Goal: Task Accomplishment & Management: Manage account settings

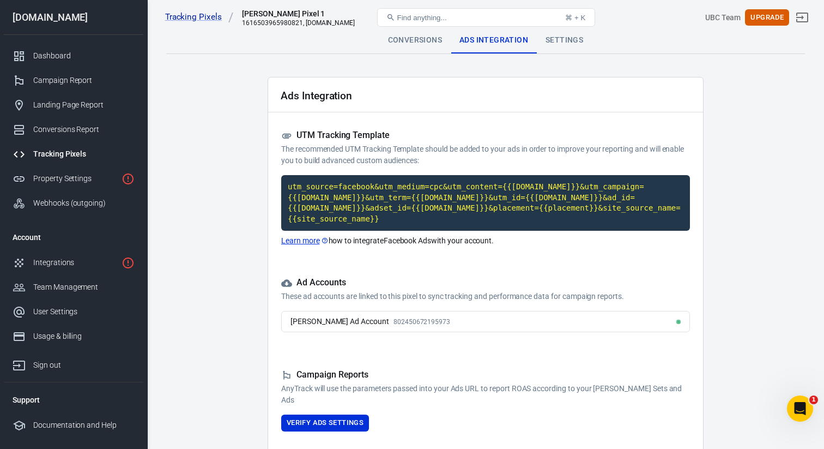
click at [491, 69] on main "Conversions Ads Integration Settings Ads Integration UTM Tracking Template The …" at bounding box center [485, 244] width 639 height 435
click at [61, 149] on div "Tracking Pixels" at bounding box center [83, 153] width 101 height 11
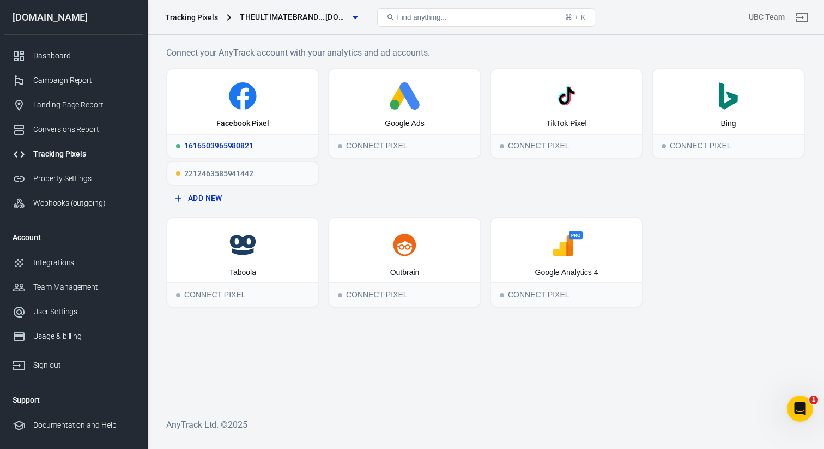
click at [213, 144] on div "1616503965980821" at bounding box center [242, 146] width 151 height 24
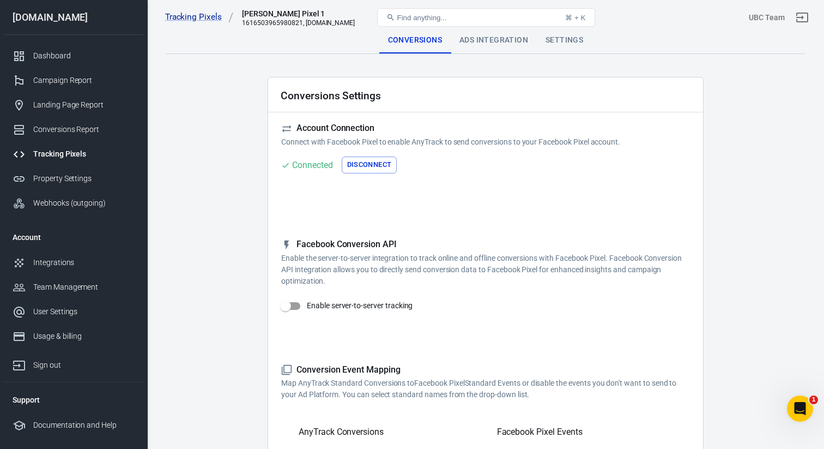
click at [493, 38] on div "Ads Integration" at bounding box center [494, 40] width 86 height 26
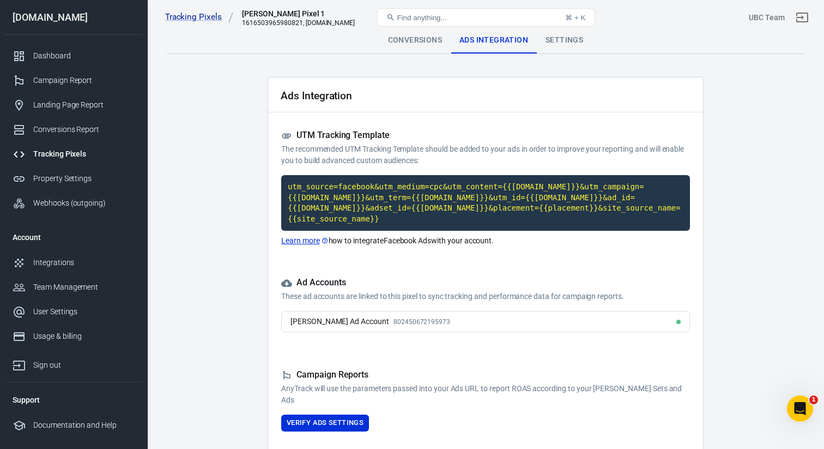
click at [64, 153] on div "Tracking Pixels" at bounding box center [83, 153] width 101 height 11
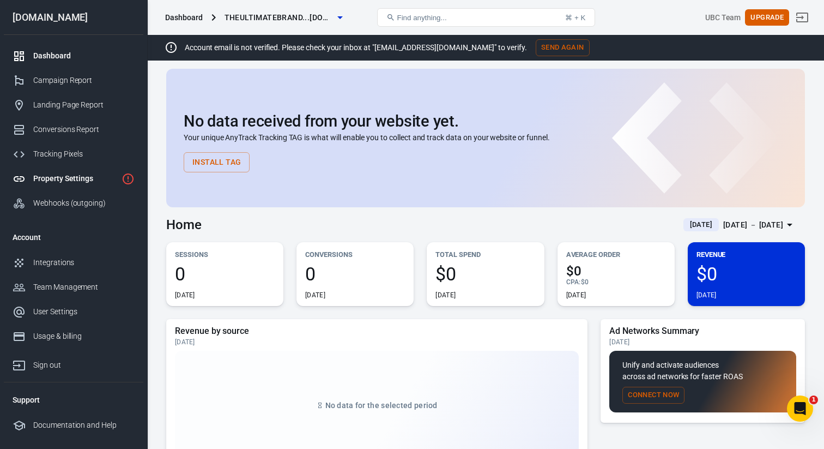
click at [70, 172] on link "Property Settings" at bounding box center [74, 178] width 140 height 25
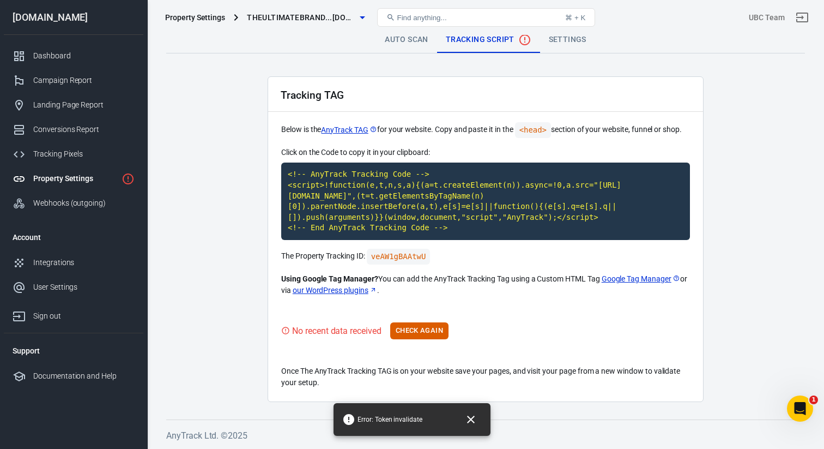
scroll to position [1, 0]
drag, startPoint x: 287, startPoint y: 253, endPoint x: 369, endPoint y: 256, distance: 81.8
click at [369, 256] on p "The Property Tracking ID: veAW1gBAAtwU" at bounding box center [485, 257] width 409 height 16
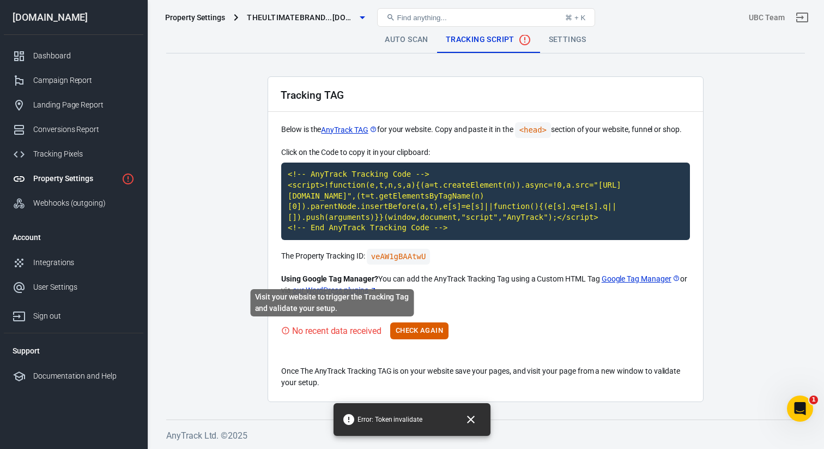
click at [337, 322] on div "Visit your website to trigger the Tracking Tag and validate your setup." at bounding box center [333, 306] width 166 height 36
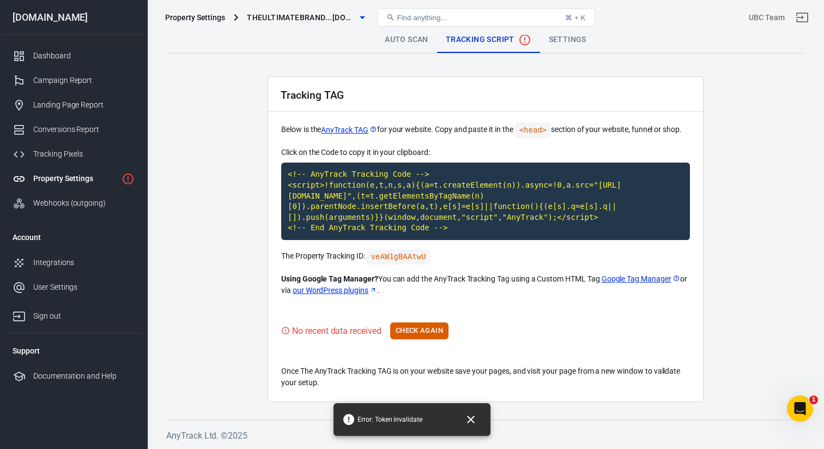
click at [454, 304] on div "Tracking TAG Below is the AnyTrack TAG for your website. Copy and paste it in t…" at bounding box center [486, 238] width 436 height 325
click at [425, 329] on button "Check Again" at bounding box center [419, 330] width 58 height 17
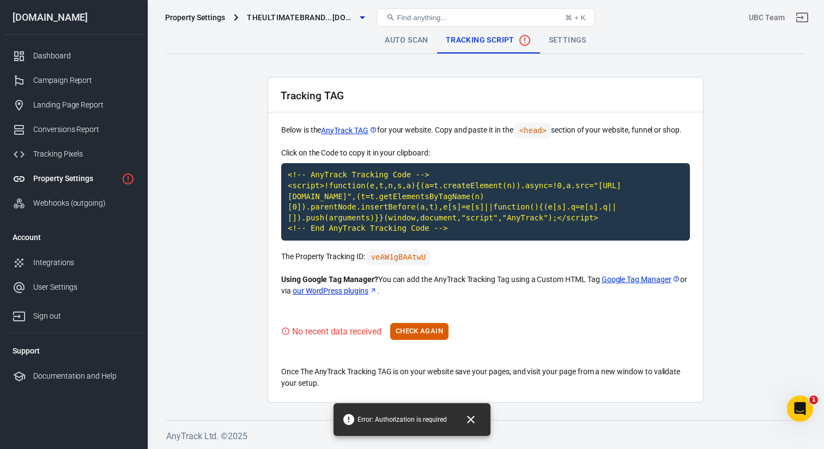
click at [522, 303] on div "Tracking TAG Below is the AnyTrack TAG for your website. Copy and paste it in t…" at bounding box center [486, 239] width 436 height 325
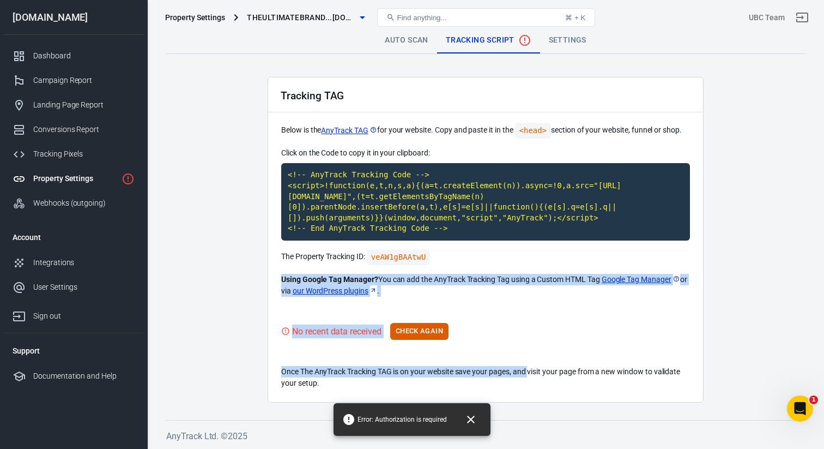
drag, startPoint x: 287, startPoint y: 271, endPoint x: 531, endPoint y: 365, distance: 261.1
click at [531, 365] on div "Tracking TAG Below is the AnyTrack TAG for your website. Copy and paste it in t…" at bounding box center [486, 239] width 436 height 325
click at [531, 366] on p "Once The AnyTrack Tracking TAG is on your website save your pages, and visit yo…" at bounding box center [485, 377] width 409 height 23
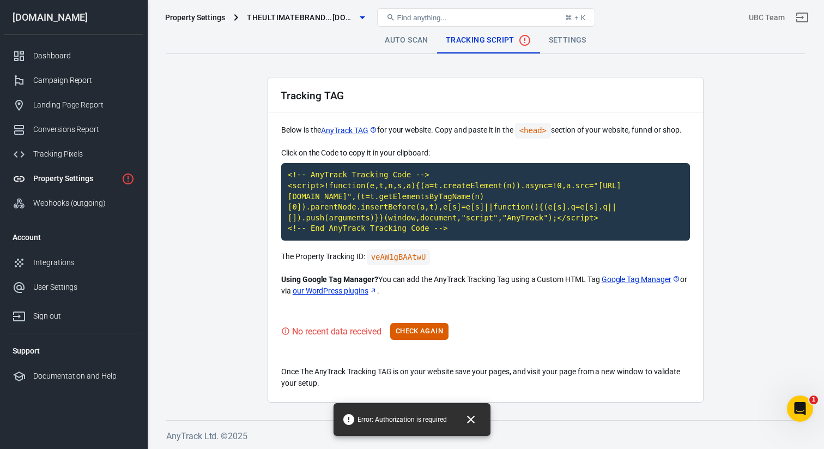
scroll to position [1, 0]
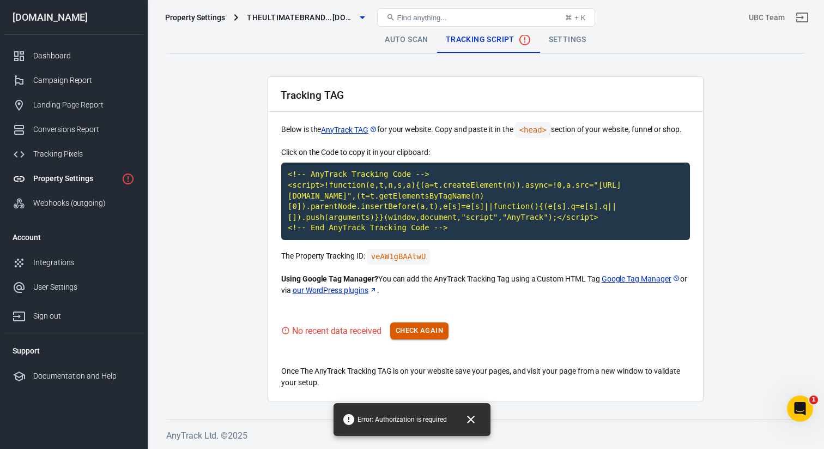
click at [418, 331] on button "Check Again" at bounding box center [419, 330] width 58 height 17
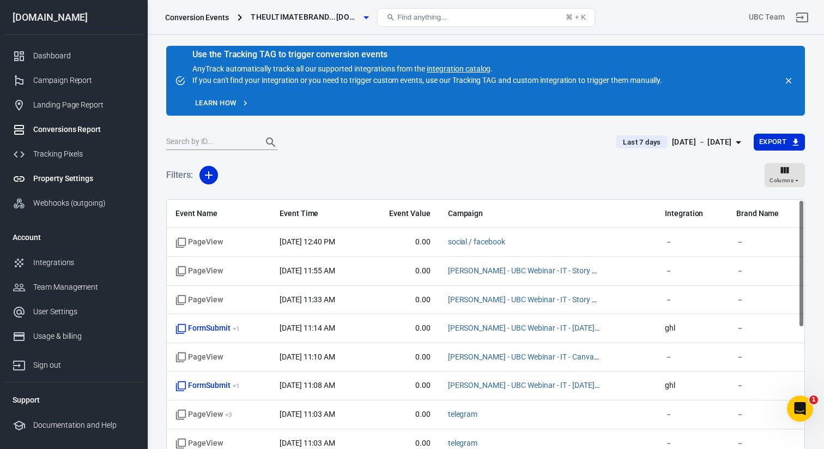
click at [60, 178] on div "Property Settings" at bounding box center [83, 178] width 101 height 11
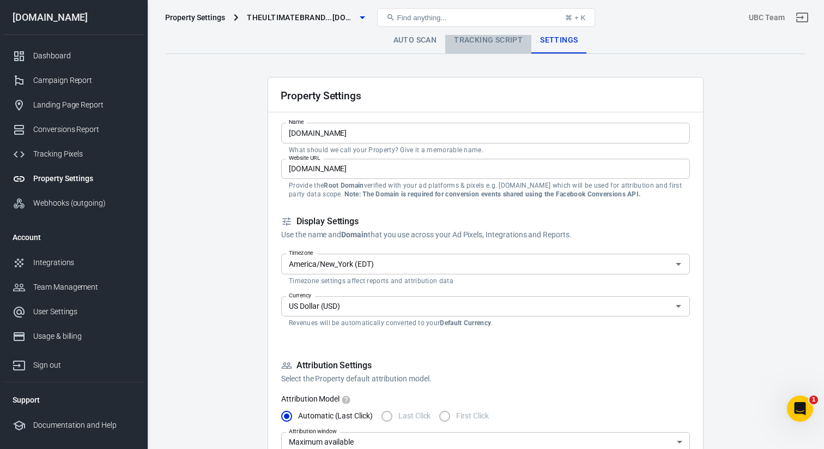
click at [460, 38] on link "Tracking Script" at bounding box center [488, 40] width 86 height 26
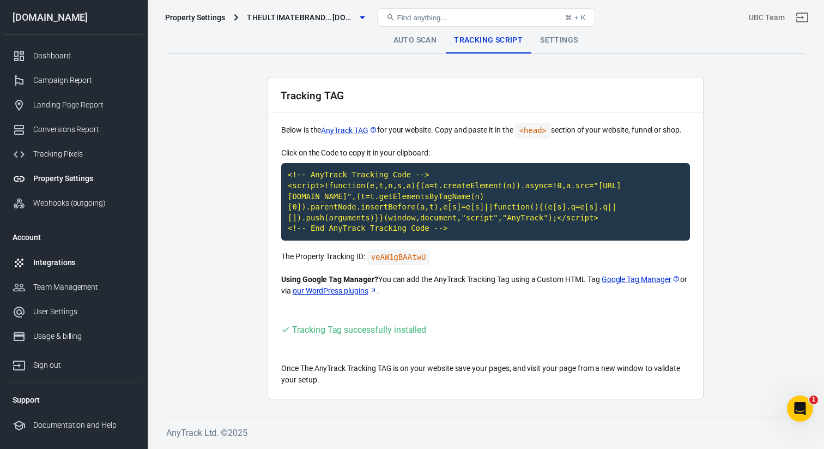
click at [53, 263] on div "Integrations" at bounding box center [83, 262] width 101 height 11
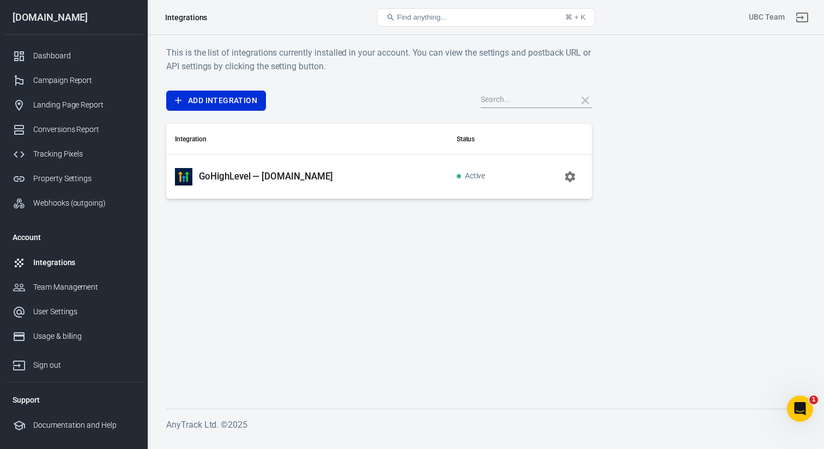
click at [333, 179] on p "GoHighLevel — [DOMAIN_NAME]" at bounding box center [266, 176] width 134 height 11
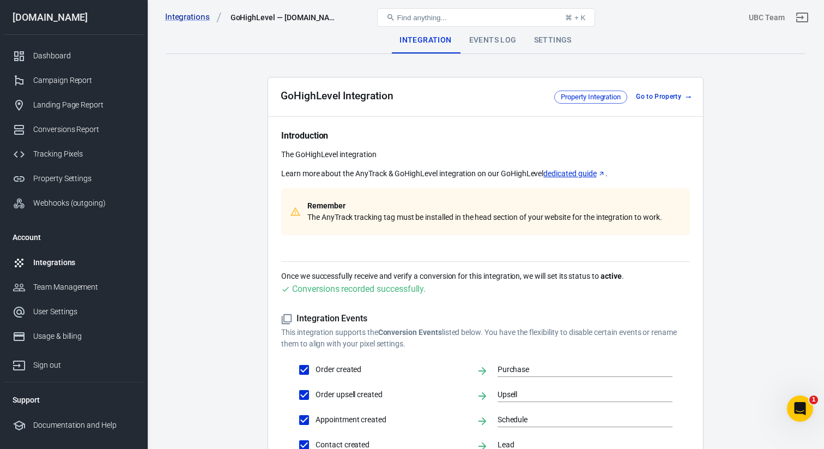
click at [47, 261] on div "Integrations" at bounding box center [83, 262] width 101 height 11
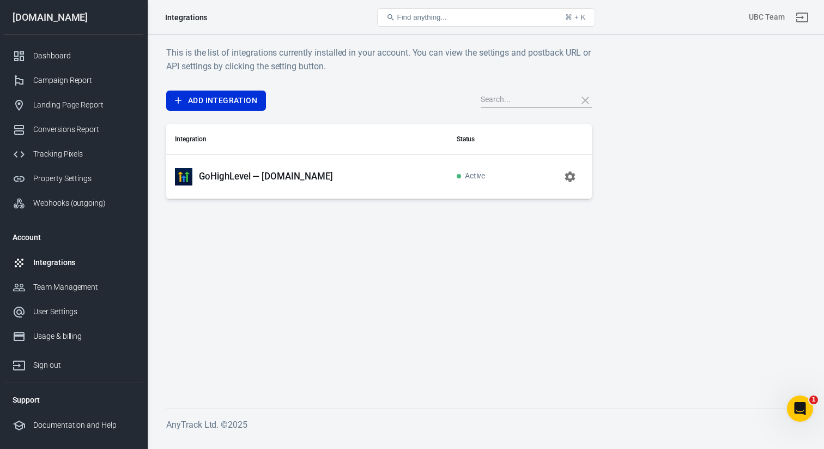
click at [218, 179] on p "GoHighLevel — [DOMAIN_NAME]" at bounding box center [266, 176] width 134 height 11
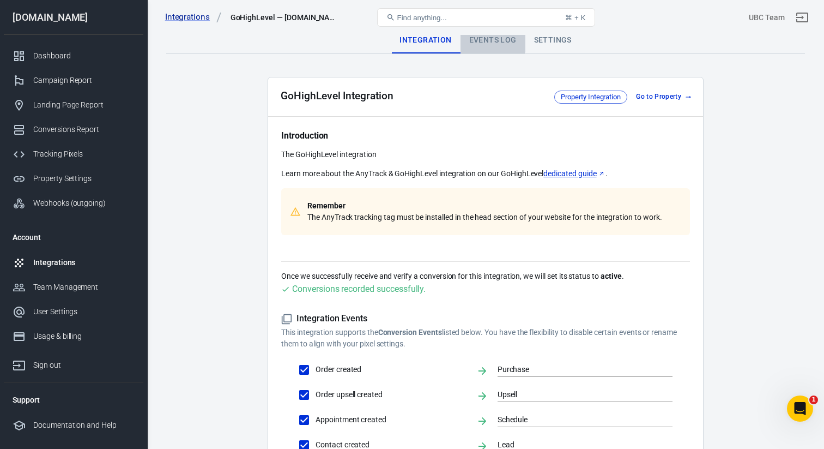
click at [492, 39] on div "Events Log" at bounding box center [493, 40] width 65 height 26
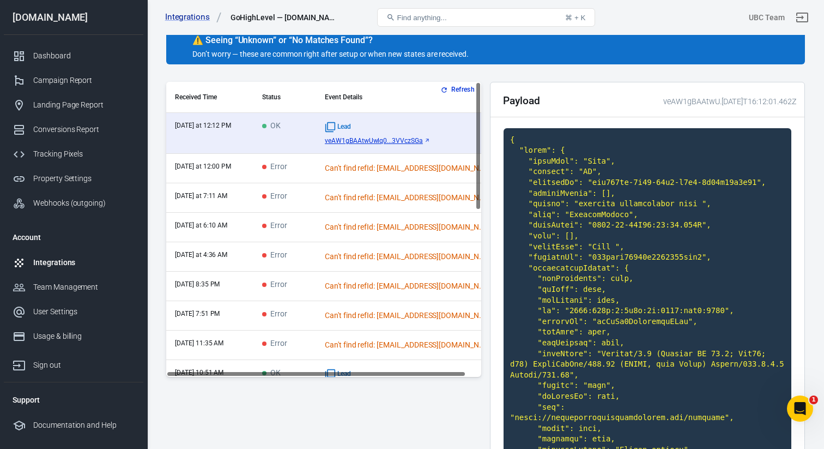
click at [222, 165] on time "[DATE] at 12:00 PM" at bounding box center [203, 166] width 56 height 8
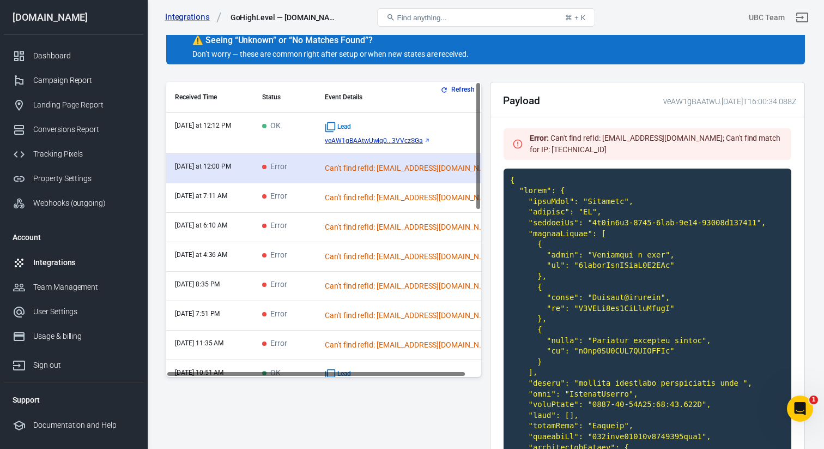
click at [337, 171] on div "Can't find refId: [EMAIL_ADDRESS][DOMAIN_NAME]; Can't find match for IP: [TECHN…" at bounding box center [407, 167] width 164 height 11
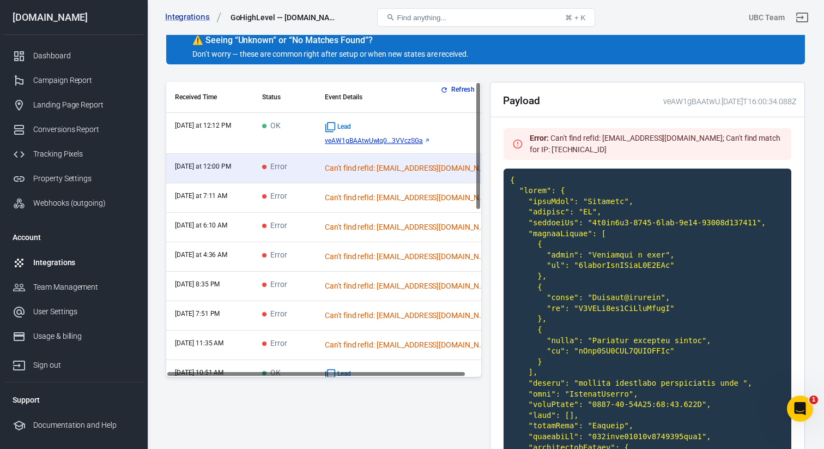
click at [621, 139] on div "Error : Can't find refId: martinezisnaida416@gmail.com; Can't find match for IP…" at bounding box center [656, 143] width 253 height 23
click at [715, 137] on div "Error : Can't find refId: martinezisnaida416@gmail.com; Can't find match for IP…" at bounding box center [656, 143] width 253 height 23
drag, startPoint x: 712, startPoint y: 137, endPoint x: 603, endPoint y: 142, distance: 108.6
click at [603, 142] on div "Error : Can't find refId: martinezisnaida416@gmail.com; Can't find match for IP…" at bounding box center [656, 143] width 253 height 23
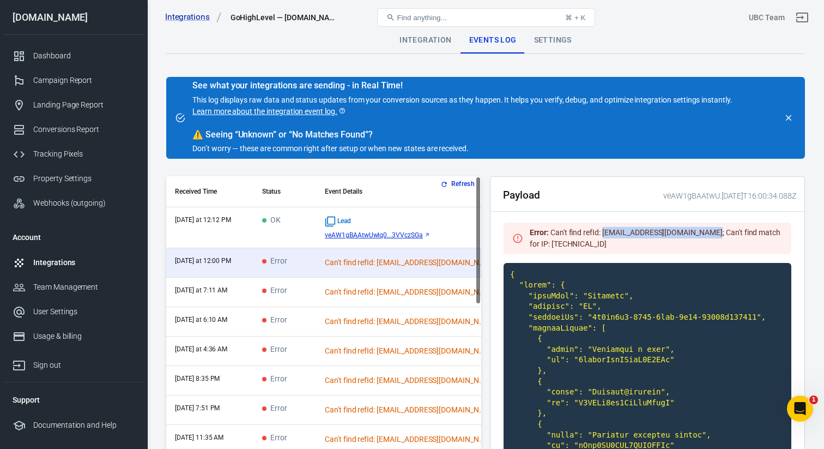
click at [413, 42] on div "Integration" at bounding box center [425, 40] width 69 height 26
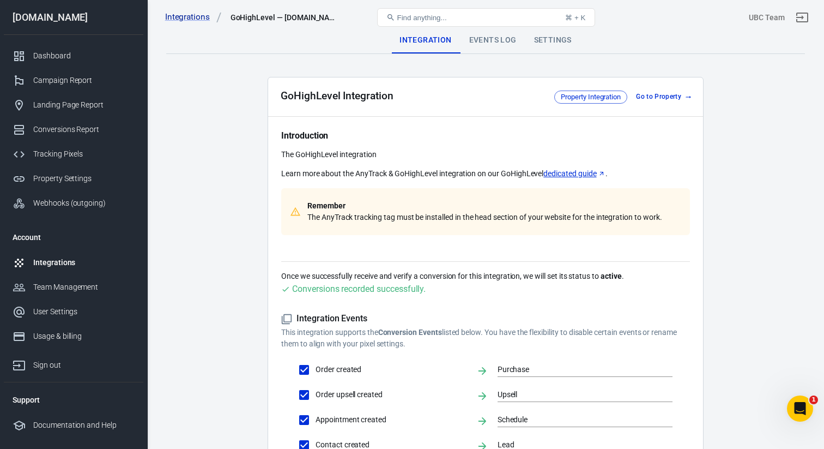
click at [497, 44] on div "Events Log" at bounding box center [493, 40] width 65 height 26
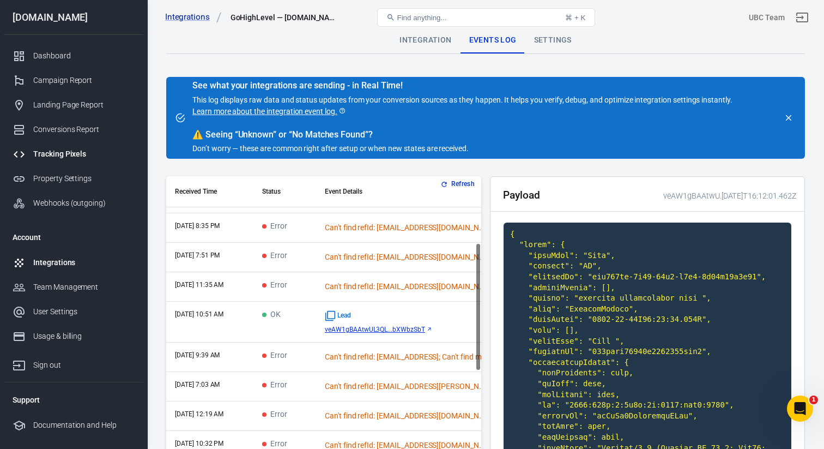
click at [52, 154] on div "Tracking Pixels" at bounding box center [83, 153] width 101 height 11
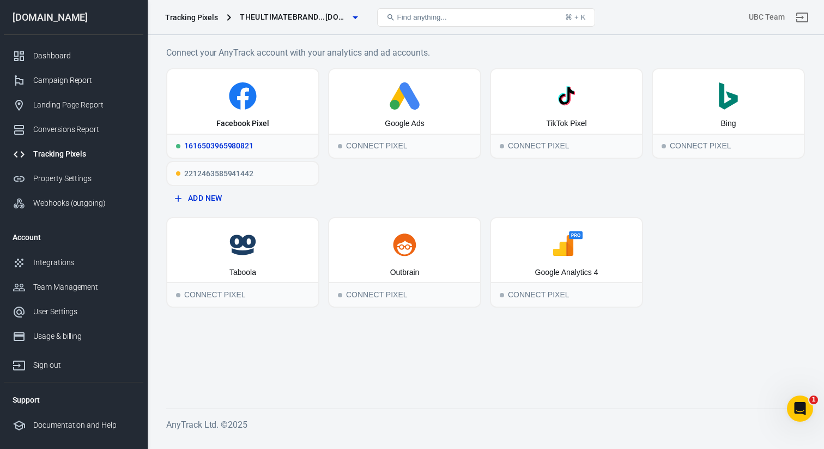
click at [219, 146] on div "1616503965980821" at bounding box center [242, 146] width 151 height 24
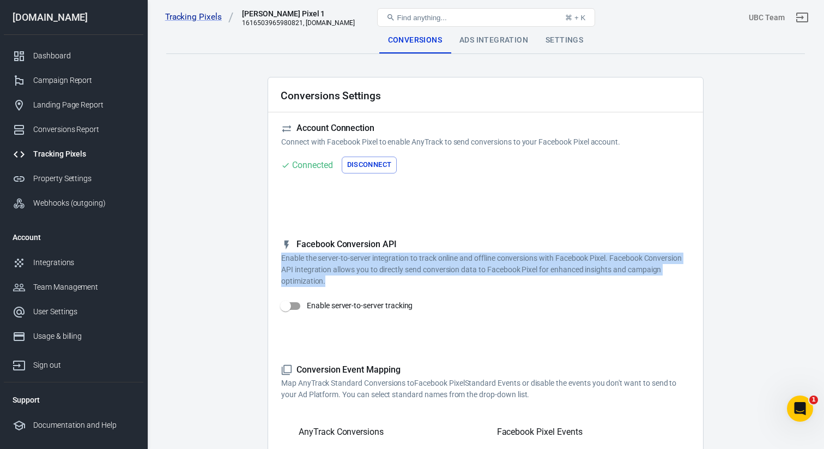
drag, startPoint x: 280, startPoint y: 258, endPoint x: 339, endPoint y: 286, distance: 65.6
click at [339, 286] on p "Enable the server-to-server integration to track online and offline conversions…" at bounding box center [485, 269] width 409 height 34
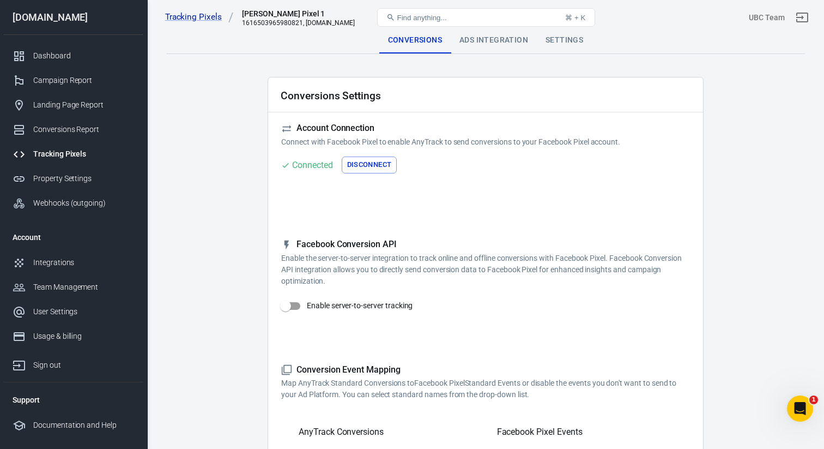
click at [292, 306] on input "Enable server-to-server tracking" at bounding box center [286, 305] width 62 height 21
checkbox input "true"
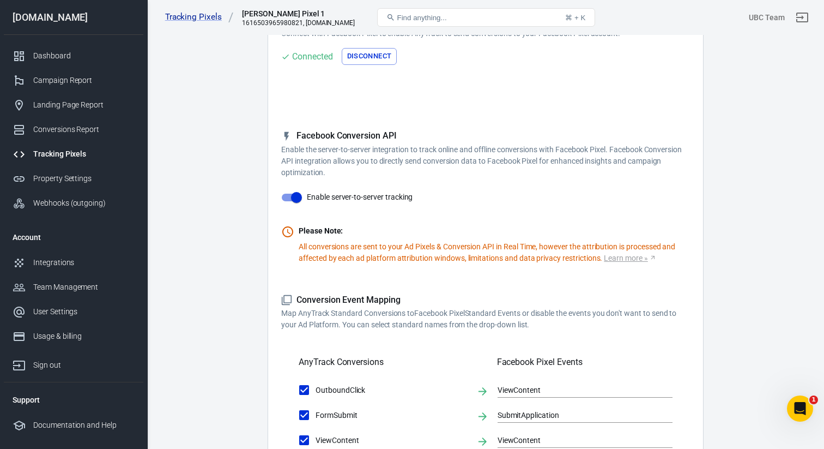
scroll to position [109, 0]
click at [70, 82] on div "Campaign Report" at bounding box center [83, 80] width 101 height 11
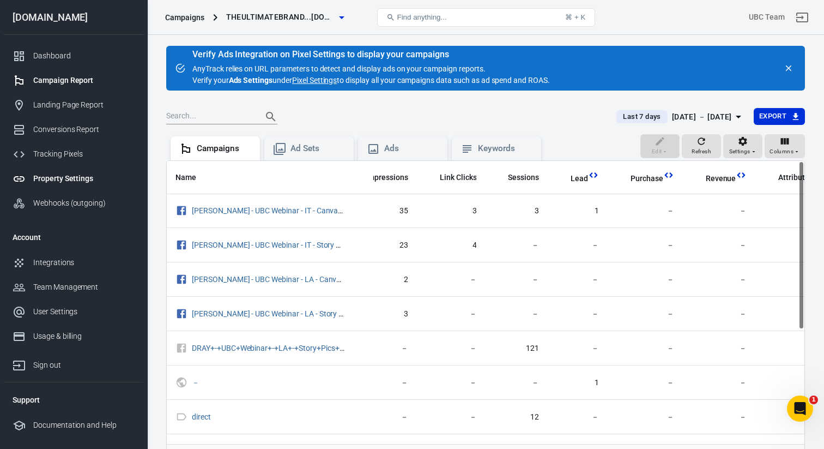
click at [63, 177] on div "Property Settings" at bounding box center [83, 178] width 101 height 11
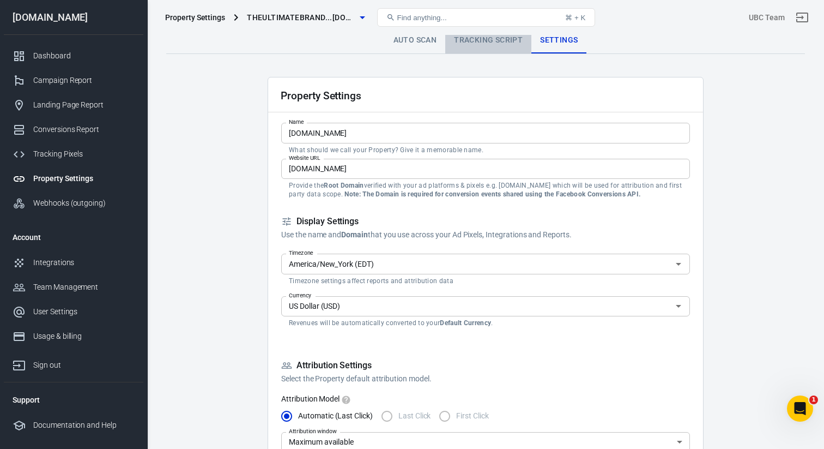
click at [488, 37] on link "Tracking Script" at bounding box center [488, 40] width 86 height 26
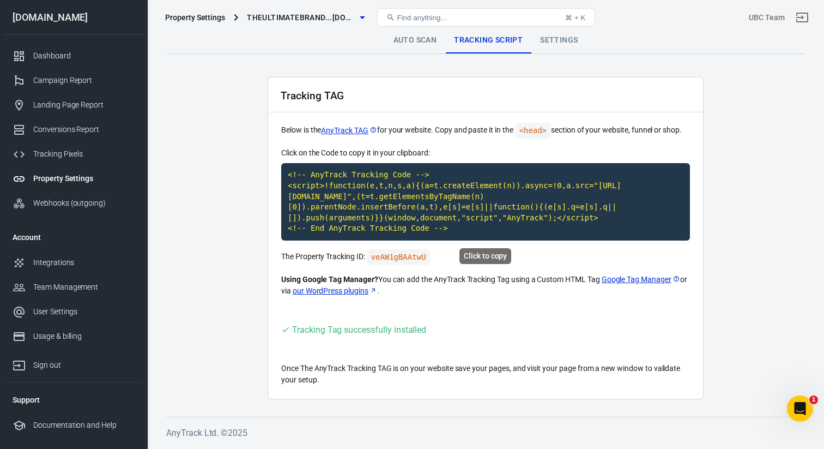
click at [426, 222] on code "<!-- AnyTrack Tracking Code --> <script>!function(e,t,n,s,a){(a=t.createElement…" at bounding box center [485, 201] width 409 height 77
click at [56, 153] on div "Tracking Pixels" at bounding box center [83, 153] width 101 height 11
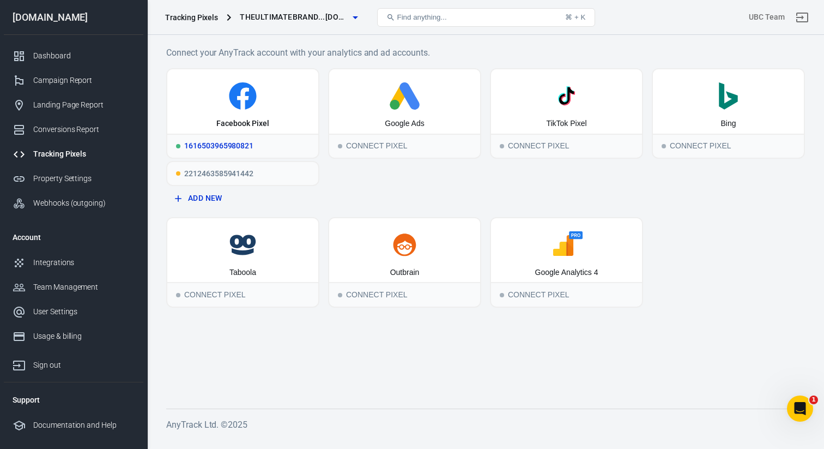
click at [218, 145] on div "1616503965980821" at bounding box center [242, 146] width 151 height 24
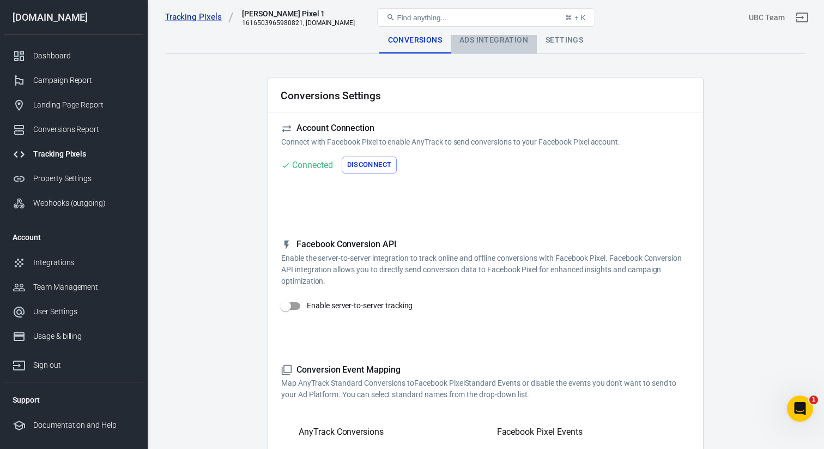
click at [470, 39] on div "Ads Integration" at bounding box center [494, 40] width 86 height 26
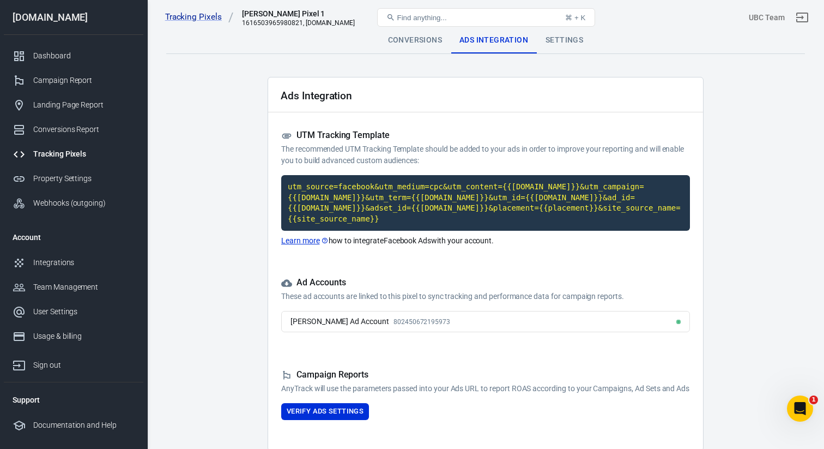
click at [427, 40] on div "Conversions" at bounding box center [414, 40] width 71 height 26
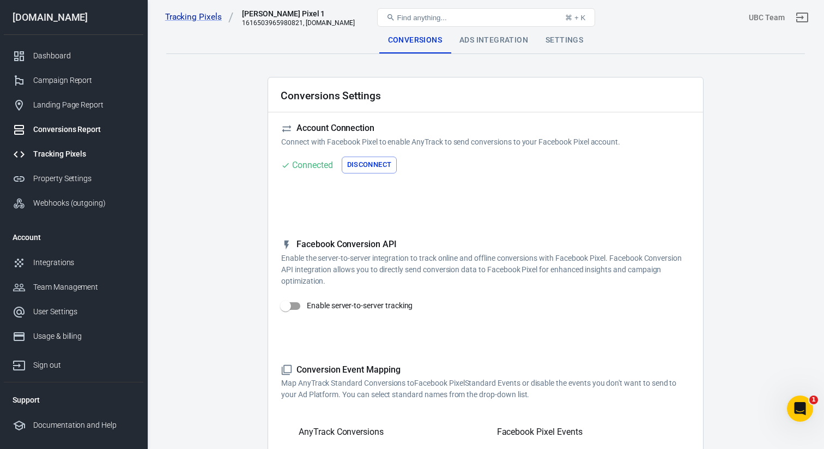
click at [63, 128] on div "Conversions Report" at bounding box center [83, 129] width 101 height 11
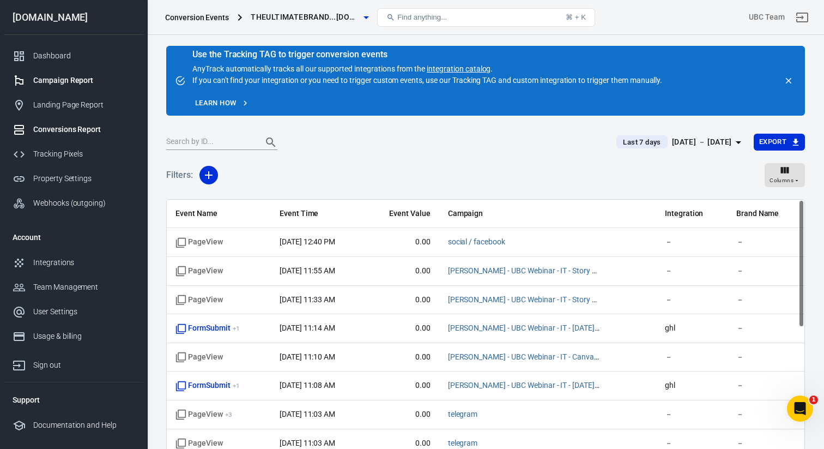
click at [64, 83] on div "Campaign Report" at bounding box center [83, 80] width 101 height 11
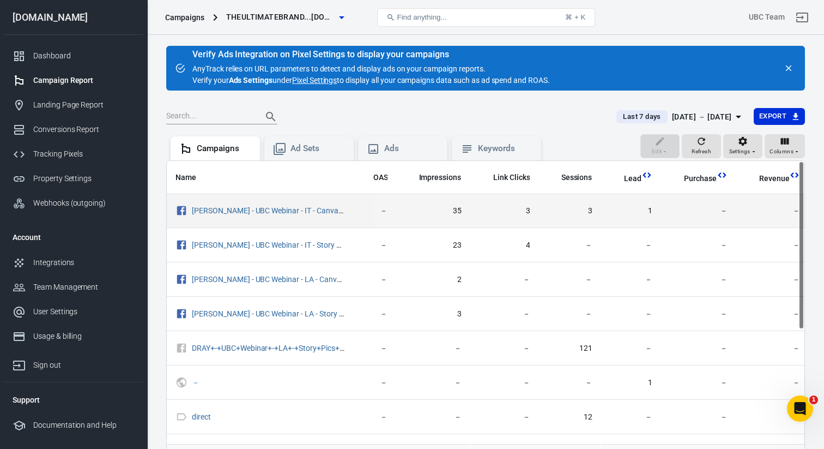
scroll to position [1, 135]
drag, startPoint x: 656, startPoint y: 218, endPoint x: 665, endPoint y: 198, distance: 22.2
click at [665, 197] on tr "DRAY - UBC Webinar - IT - Canva PIcs - Oct13/25 0.73 － 35 3 3 1 － － － － － 2 －" at bounding box center [645, 211] width 1227 height 34
drag, startPoint x: 638, startPoint y: 211, endPoint x: 663, endPoint y: 210, distance: 25.1
click at [663, 211] on tr "DRAY - UBC Webinar - IT - Canva PIcs - Oct13/25 0.73 － 35 3 3 1 － － － － － 2 －" at bounding box center [645, 211] width 1227 height 34
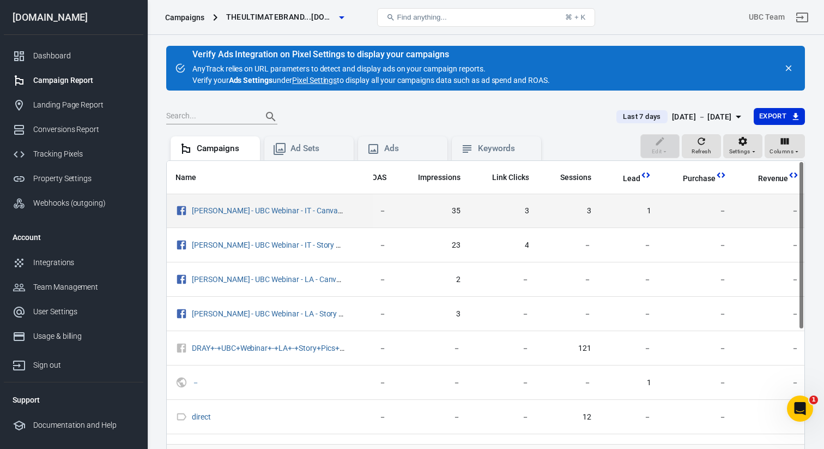
click at [660, 210] on td "－" at bounding box center [697, 211] width 75 height 34
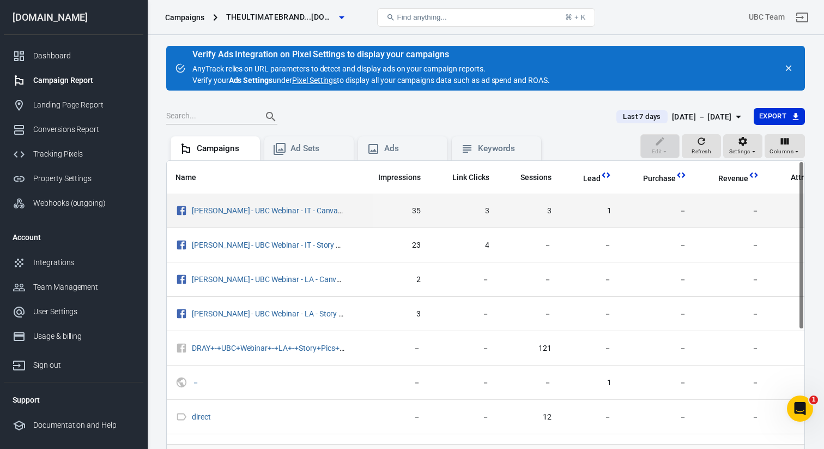
scroll to position [1, 0]
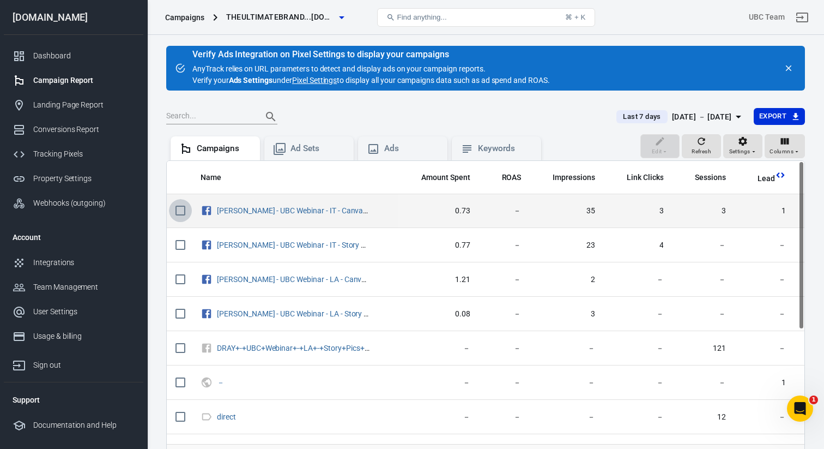
click at [178, 212] on input "scrollable content" at bounding box center [180, 210] width 23 height 23
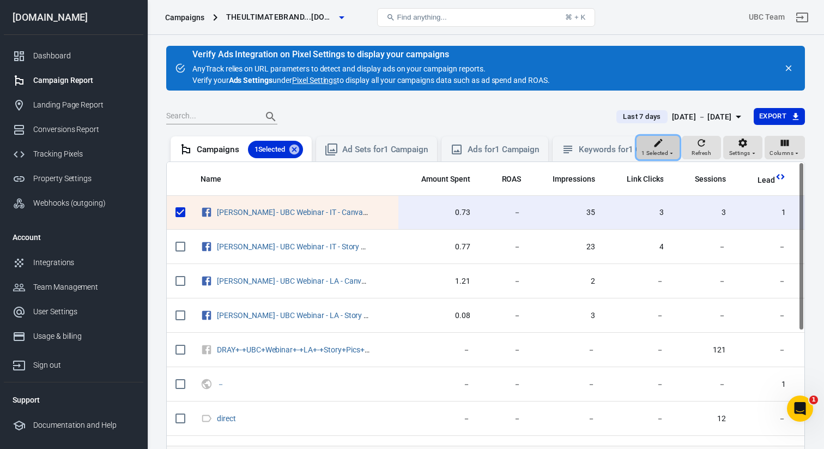
click at [650, 155] on span "1 Selected" at bounding box center [655, 153] width 27 height 10
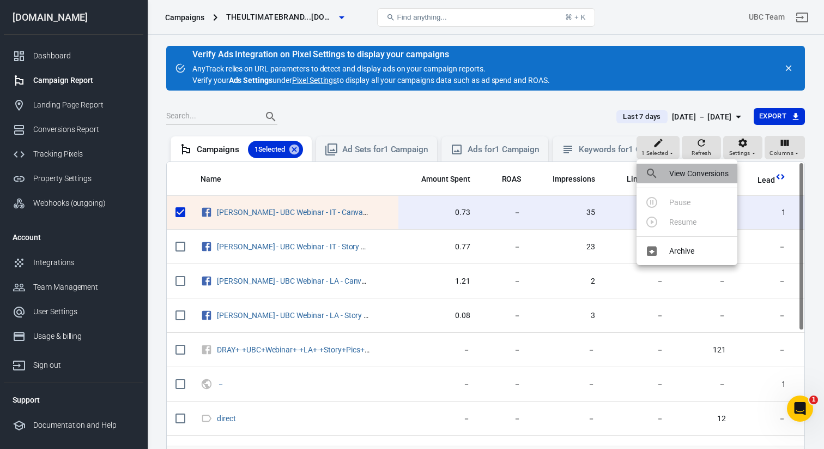
click at [677, 174] on p "View Conversions" at bounding box center [698, 173] width 59 height 11
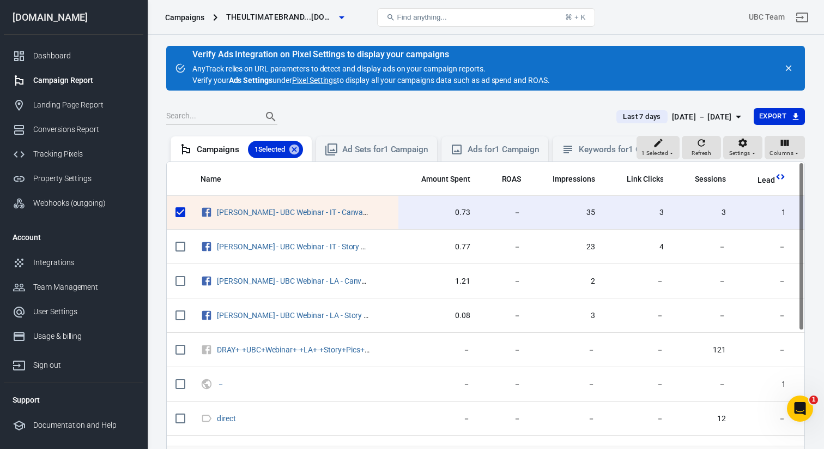
click at [166, 153] on div "Campaigns 1 Selected Ad Sets for 1 Campaign Ads for 1 Campaign Keywords for 1 C…" at bounding box center [401, 147] width 470 height 27
click at [298, 152] on icon at bounding box center [294, 149] width 10 height 10
checkbox input "false"
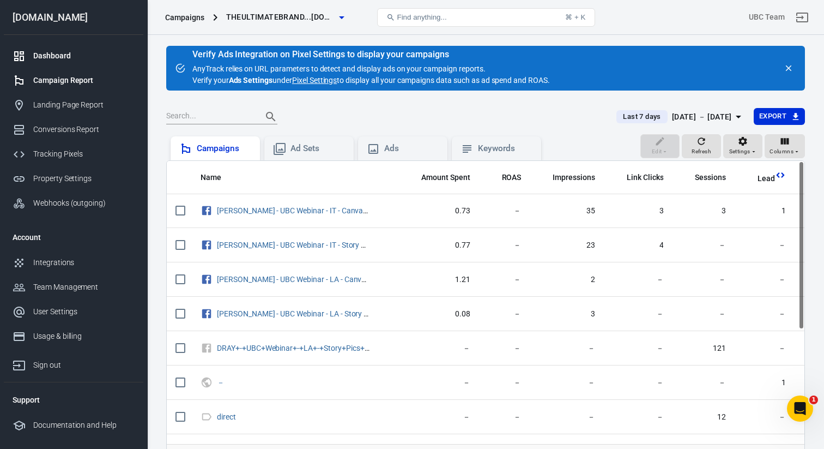
click at [65, 58] on div "Dashboard" at bounding box center [83, 55] width 101 height 11
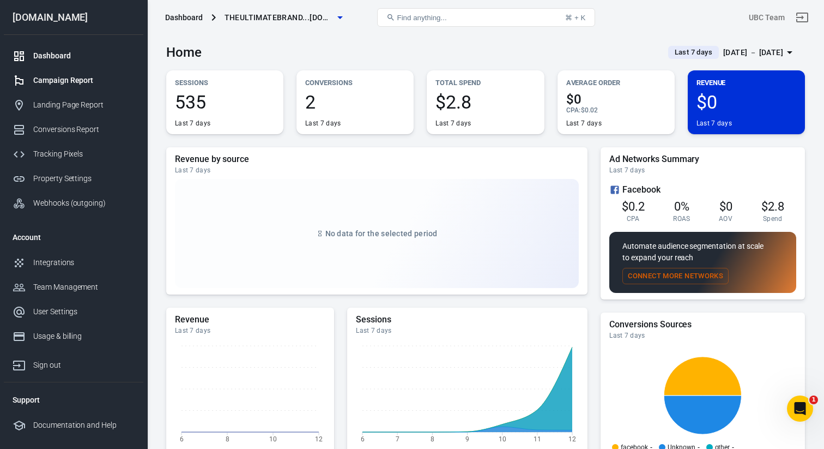
click at [61, 81] on div "Campaign Report" at bounding box center [83, 80] width 101 height 11
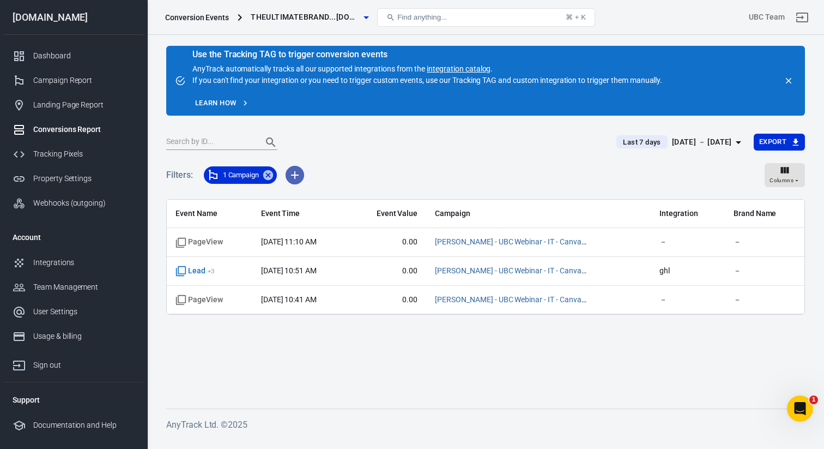
click at [298, 173] on icon "button" at bounding box center [294, 174] width 13 height 13
click at [316, 200] on li "Event Name" at bounding box center [324, 199] width 74 height 20
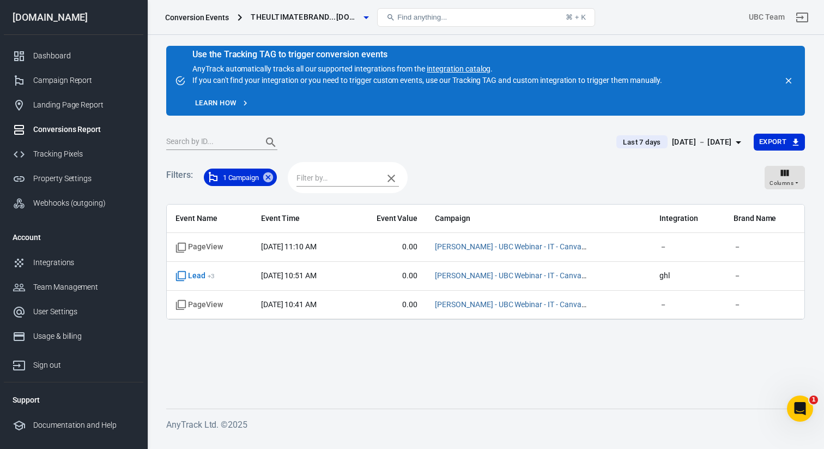
click at [310, 173] on input "text" at bounding box center [337, 178] width 81 height 14
type input "lead"
click at [327, 206] on li "Lead" at bounding box center [349, 200] width 102 height 18
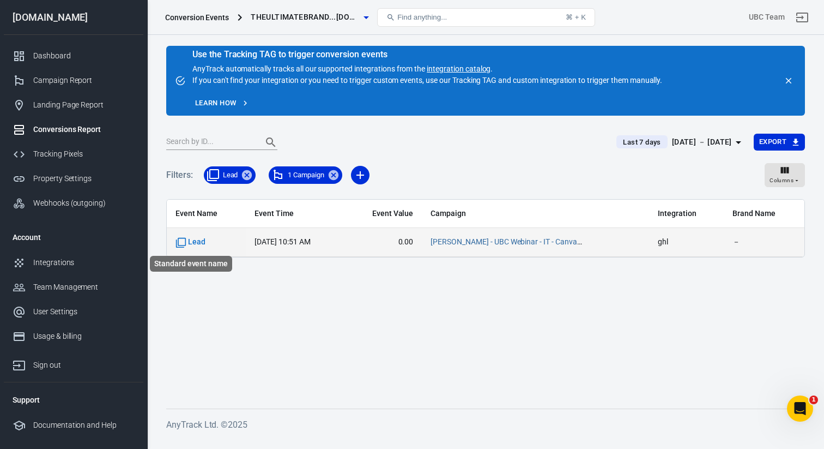
click at [188, 240] on span "Lead" at bounding box center [191, 242] width 30 height 11
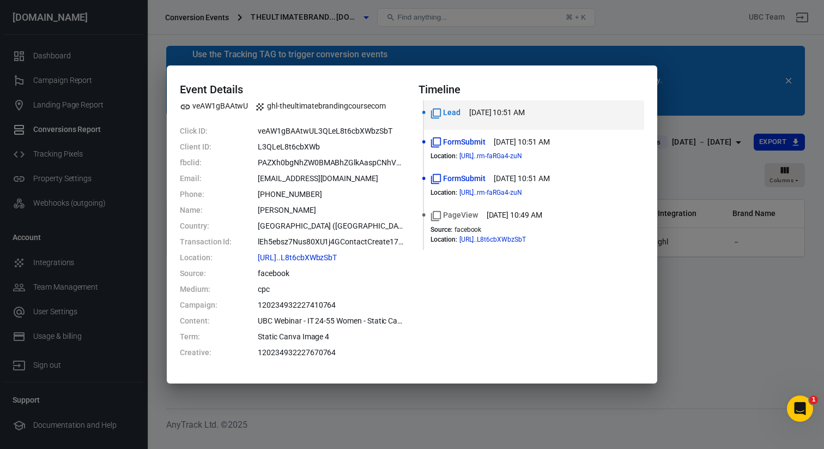
drag, startPoint x: 254, startPoint y: 176, endPoint x: 394, endPoint y: 180, distance: 140.2
click at [394, 180] on dl "Click ID: veAW1gBAAtwUL3QLeL8t6cbXWbzSbT Client ID: L3QLeL8t6cbXWb fbclid: PAZX…" at bounding box center [293, 241] width 226 height 233
copy dd "[EMAIL_ADDRESS][DOMAIN_NAME]"
click at [486, 30] on div "Event Details veAW1gBAAtwU ghl-theultimatebrandingcoursecom Click ID: veAW1gBAA…" at bounding box center [412, 224] width 824 height 449
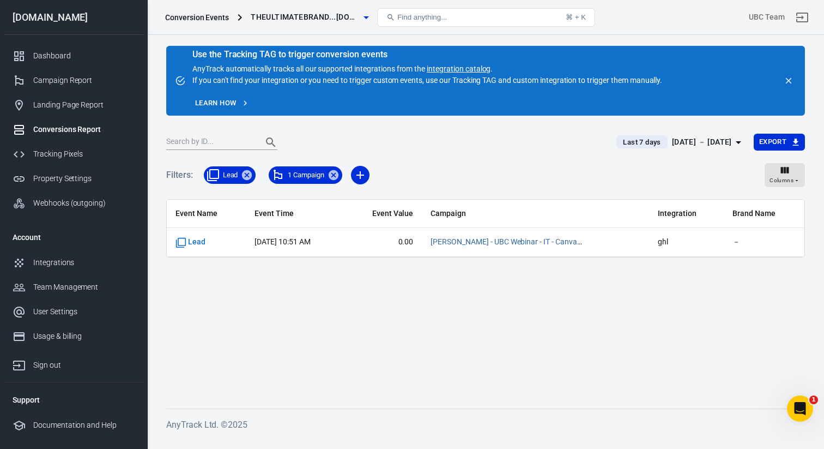
click at [432, 17] on span "Find anything..." at bounding box center [422, 17] width 50 height 8
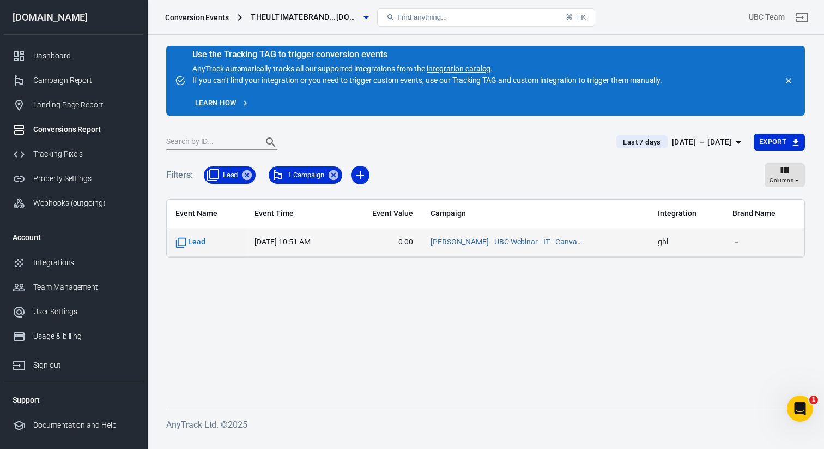
click at [279, 238] on time "[DATE] 10:51 AM" at bounding box center [283, 241] width 56 height 9
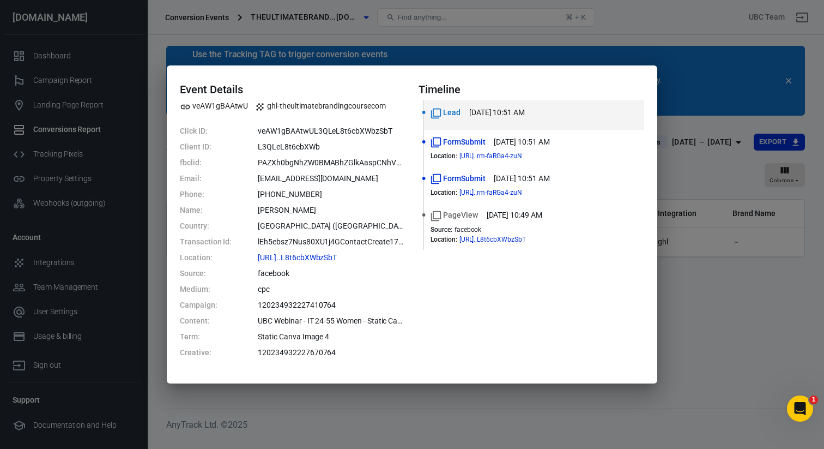
click at [291, 178] on dd "[EMAIL_ADDRESS][DOMAIN_NAME]" at bounding box center [332, 178] width 148 height 11
click at [291, 178] on dd "lylelana@lylelanabernardez.com" at bounding box center [332, 178] width 148 height 11
copy dd "lylelana@lylelanabernardez.com"
click at [664, 26] on div "Event Details veAW1gBAAtwU ghl-theultimatebrandingcoursecom Click ID: veAW1gBAA…" at bounding box center [412, 224] width 824 height 449
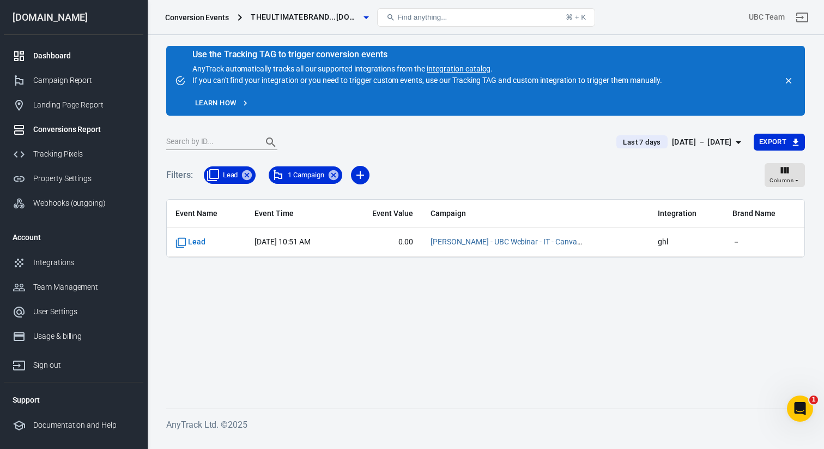
click at [56, 56] on div "Dashboard" at bounding box center [83, 55] width 101 height 11
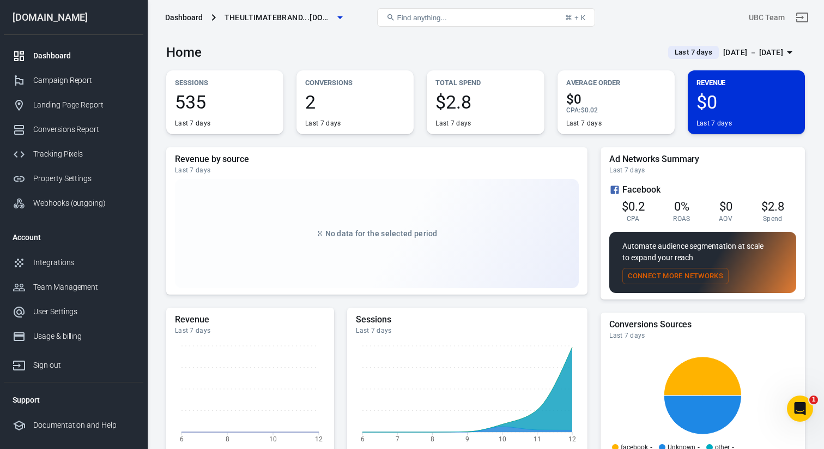
click at [445, 21] on span "Find anything..." at bounding box center [422, 18] width 50 height 8
click at [419, 20] on span "Find anything..." at bounding box center [422, 18] width 50 height 8
click at [69, 133] on div "Conversions Report" at bounding box center [83, 129] width 101 height 11
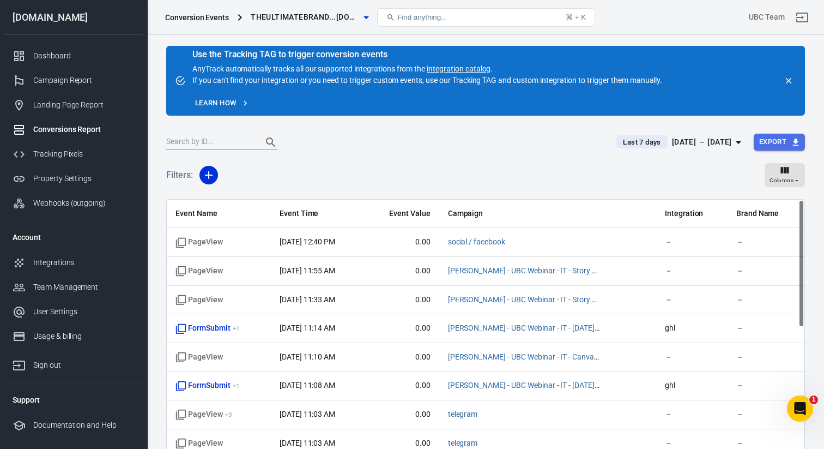
click at [784, 142] on button "Export" at bounding box center [779, 142] width 51 height 17
click at [758, 167] on li "Spreadsheet (CSV)" at bounding box center [764, 164] width 81 height 18
click at [776, 136] on button "Export" at bounding box center [779, 142] width 51 height 17
click at [526, 203] on div at bounding box center [412, 224] width 824 height 449
click at [212, 147] on input "text" at bounding box center [209, 142] width 87 height 14
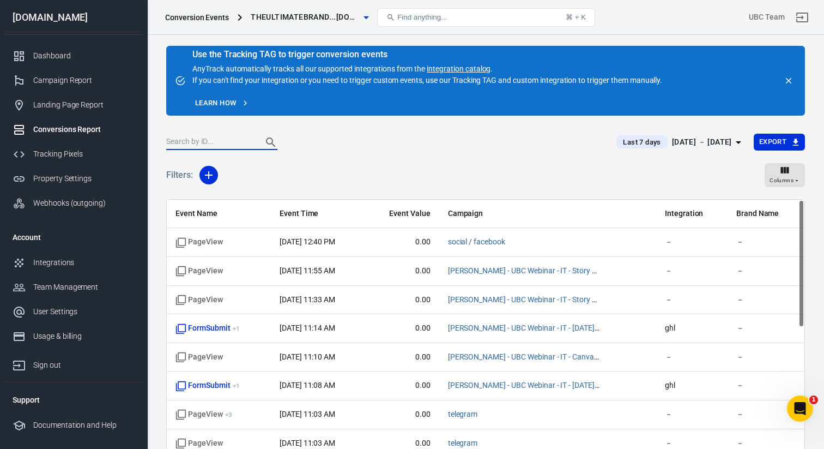
paste input "lylelana@lylelanabernardez.com"
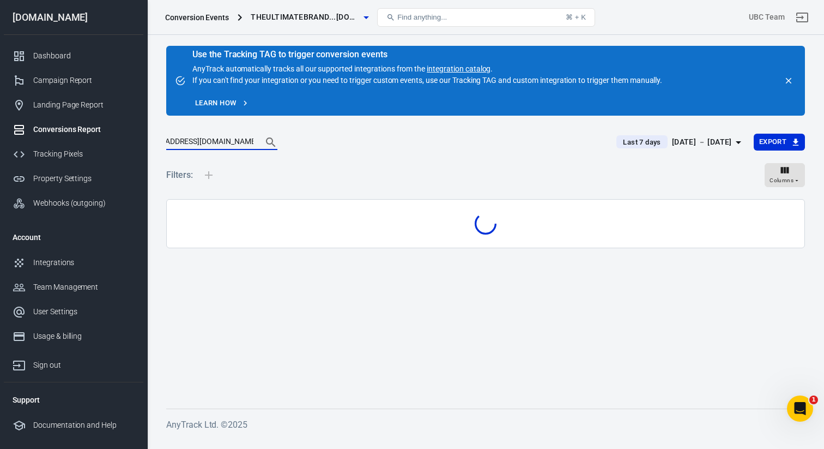
type input "lylelana@lylelanabernardez.com"
click at [258, 129] on button "Search" at bounding box center [271, 142] width 26 height 26
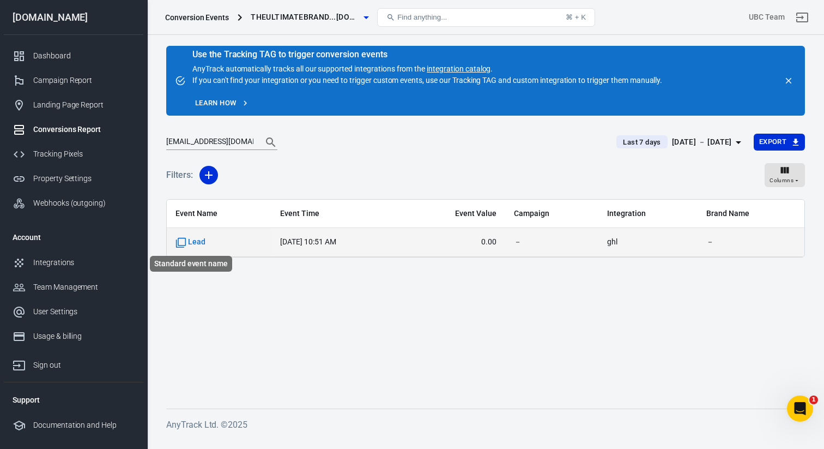
click at [189, 245] on span "Lead" at bounding box center [191, 242] width 30 height 11
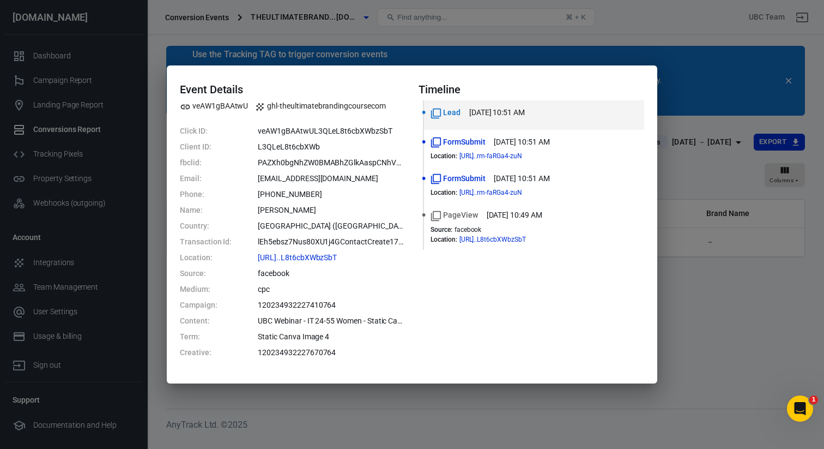
click at [687, 189] on div "Event Details veAW1gBAAtwU ghl-theultimatebrandingcoursecom Click ID: veAW1gBAA…" at bounding box center [412, 224] width 824 height 449
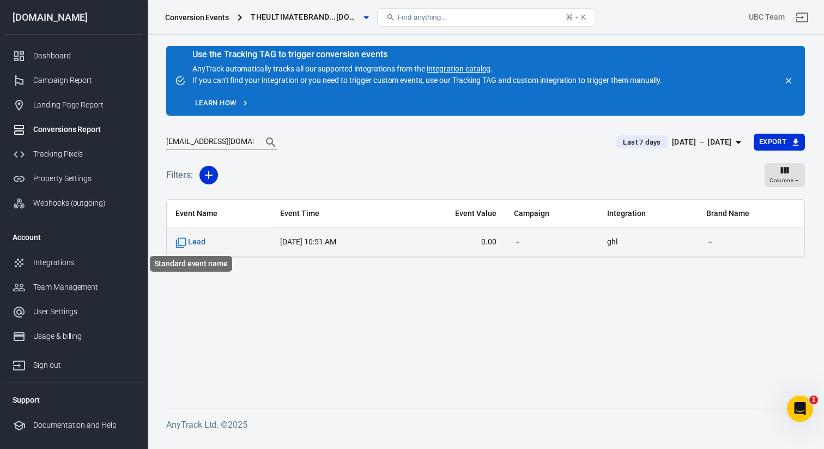
click at [192, 243] on span "Lead" at bounding box center [191, 242] width 30 height 11
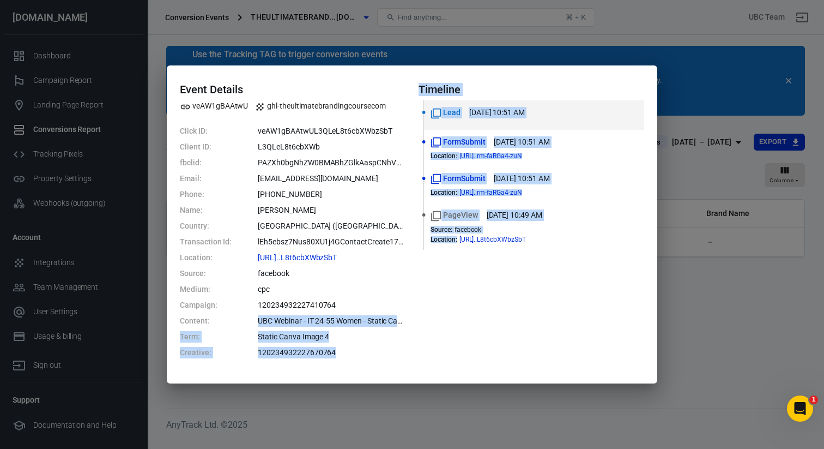
drag, startPoint x: 265, startPoint y: 319, endPoint x: 434, endPoint y: 319, distance: 169.0
click at [434, 319] on div "Event Details veAW1gBAAtwU ghl-theultimatebrandingcoursecom Click ID: veAW1gBAA…" at bounding box center [412, 224] width 464 height 282
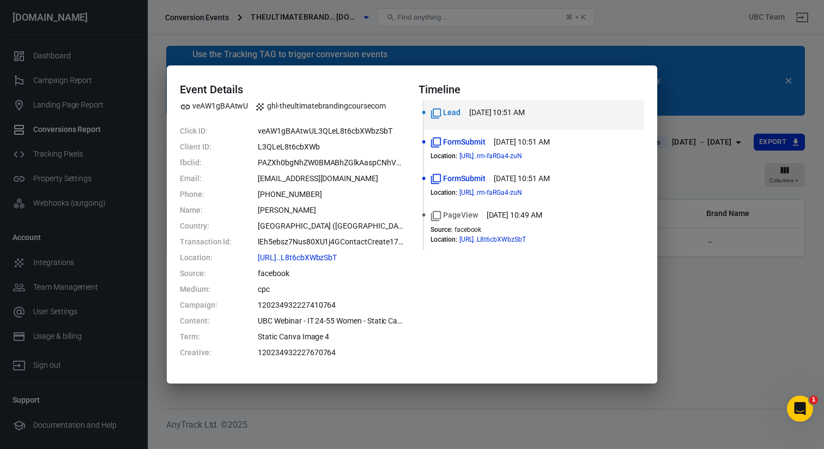
click at [351, 305] on dd "120234932227410764" at bounding box center [332, 304] width 148 height 11
drag, startPoint x: 334, startPoint y: 301, endPoint x: 253, endPoint y: 301, distance: 80.7
click at [253, 301] on dl "Click ID: veAW1gBAAtwUL3QLeL8t6cbXWbzSbT Client ID: L3QLeL8t6cbXWb fbclid: PAZX…" at bounding box center [293, 241] width 226 height 233
click at [273, 303] on dd "120234932227410764" at bounding box center [332, 304] width 148 height 11
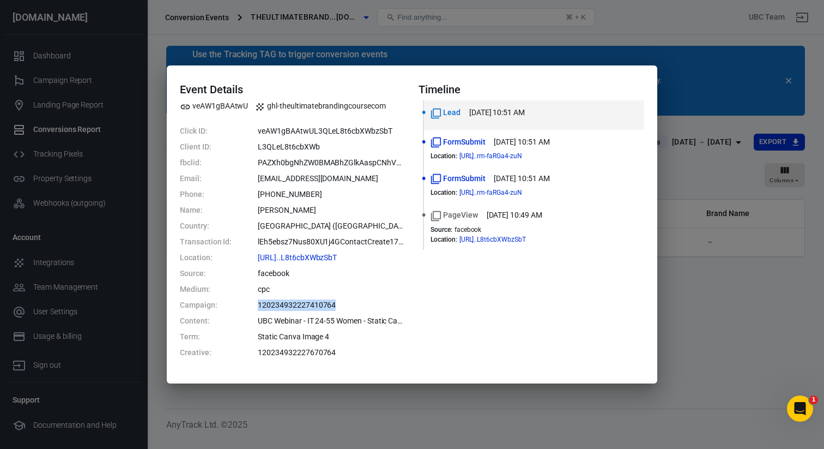
click at [273, 303] on dd "120234932227410764" at bounding box center [332, 304] width 148 height 11
click at [310, 303] on dd "120234932227410764" at bounding box center [332, 304] width 148 height 11
copy dd "120234932227410764"
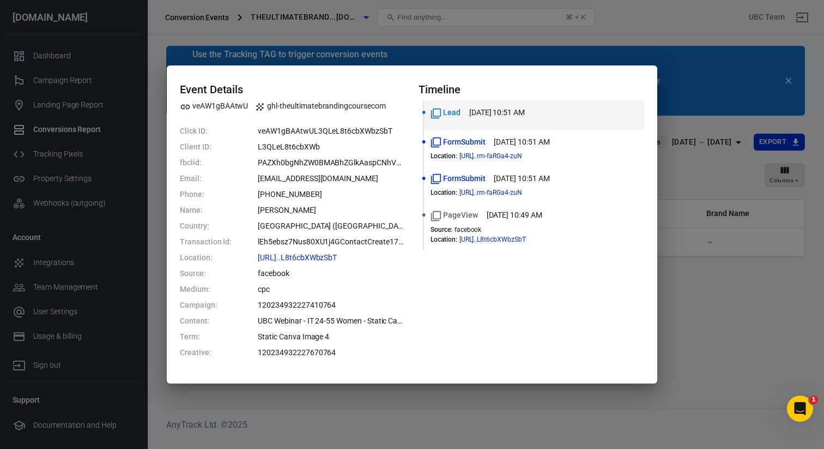
click at [710, 222] on div "Event Details veAW1gBAAtwU ghl-theultimatebrandingcoursecom Click ID: veAW1gBAA…" at bounding box center [412, 224] width 824 height 449
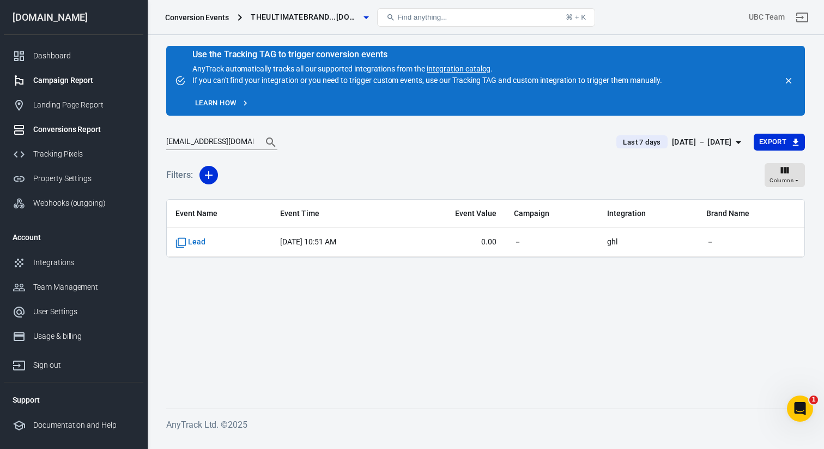
click at [64, 79] on div "Campaign Report" at bounding box center [83, 80] width 101 height 11
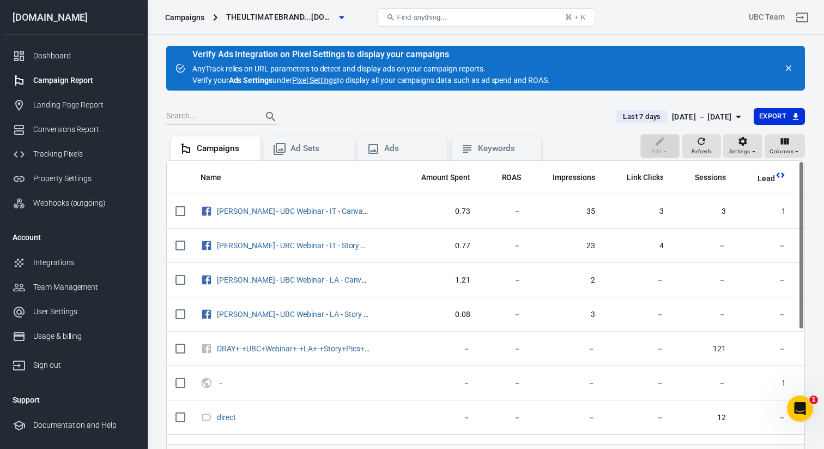
click at [229, 116] on input "text" at bounding box center [209, 117] width 87 height 14
click at [519, 120] on div at bounding box center [384, 116] width 437 height 15
click at [748, 142] on icon "button" at bounding box center [743, 141] width 11 height 11
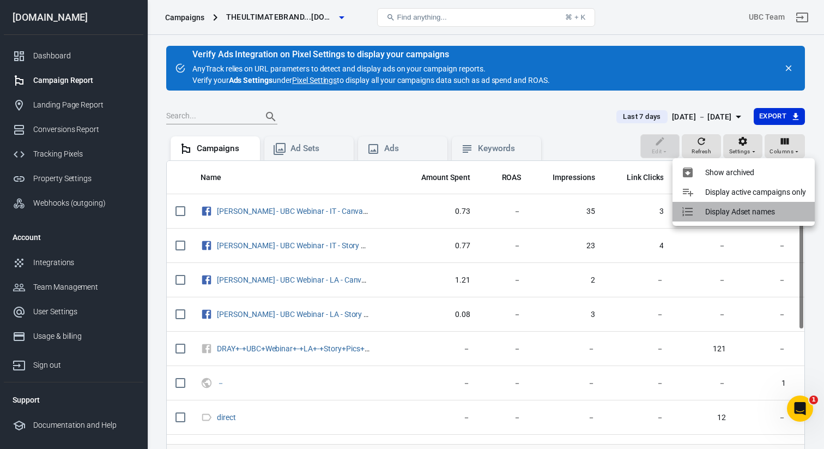
click at [750, 210] on p "Display Adset names" at bounding box center [740, 211] width 70 height 11
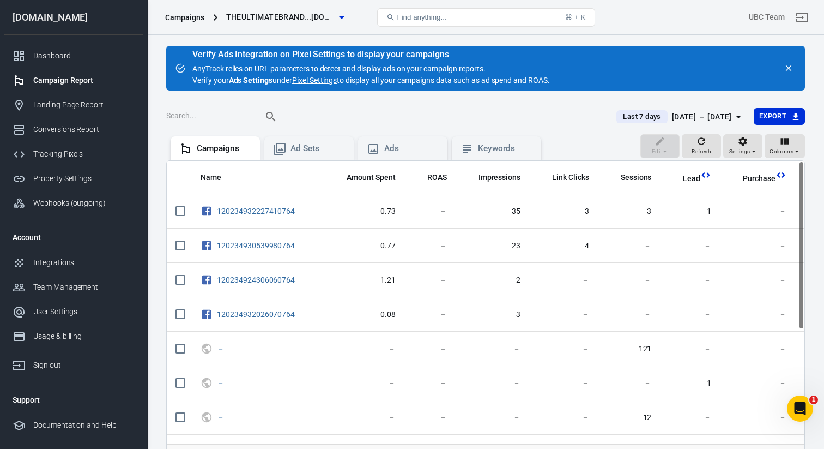
click at [208, 110] on input "text" at bounding box center [209, 117] width 87 height 14
paste input "120234932227410764"
type input "120234932227410764"
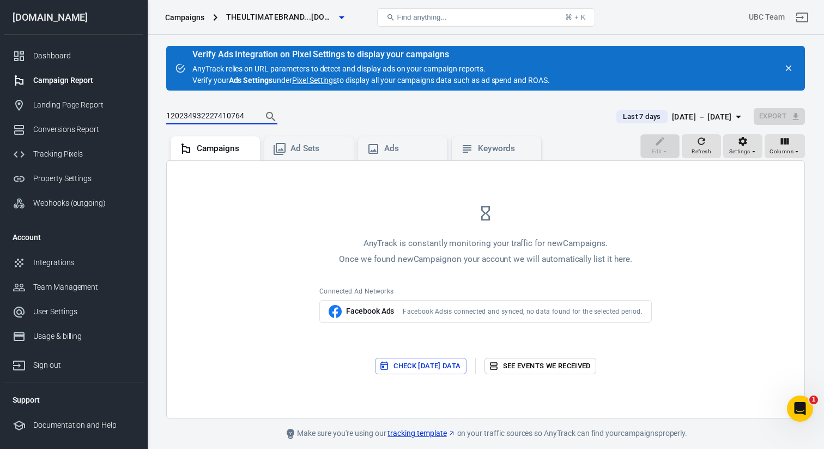
click at [240, 117] on input "120234932227410764" at bounding box center [209, 117] width 87 height 14
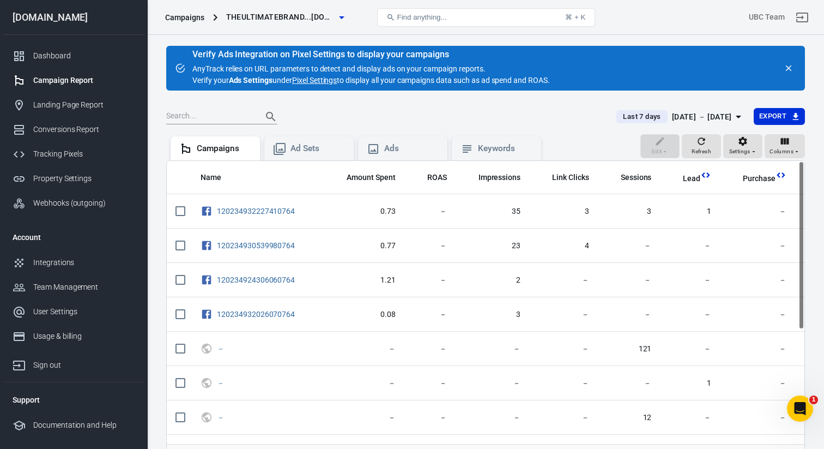
click at [335, 117] on div at bounding box center [384, 116] width 437 height 15
click at [752, 148] on icon "button" at bounding box center [754, 151] width 7 height 7
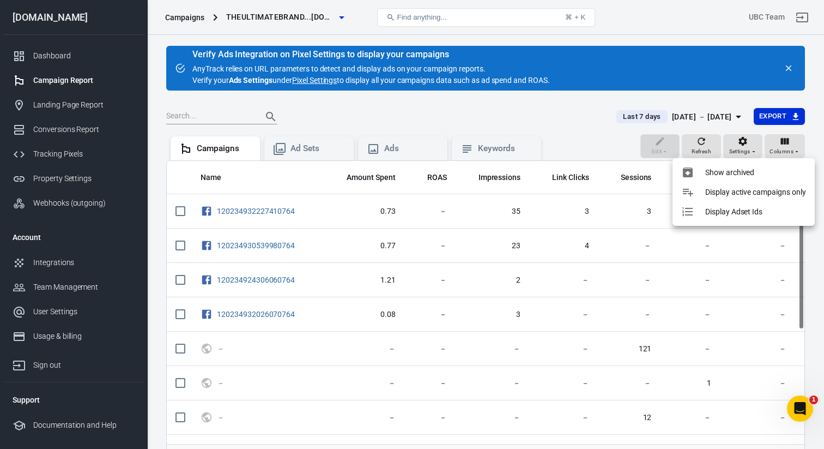
click at [734, 212] on p "Display Adset Ids" at bounding box center [733, 211] width 57 height 11
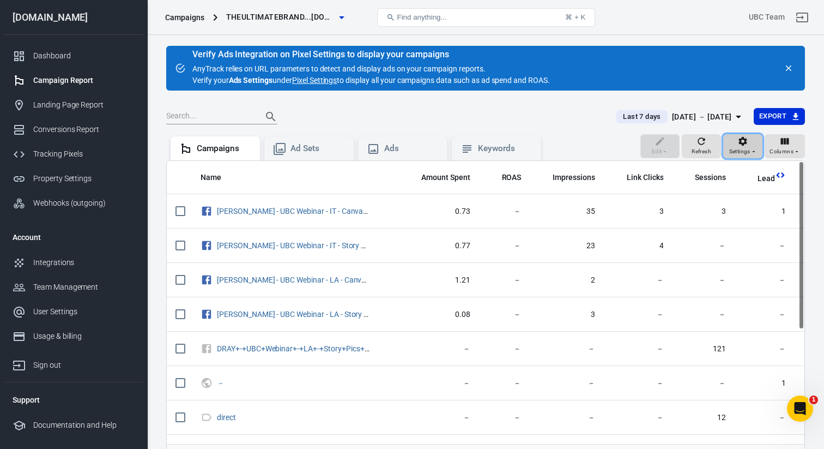
click at [740, 146] on icon "button" at bounding box center [743, 141] width 11 height 11
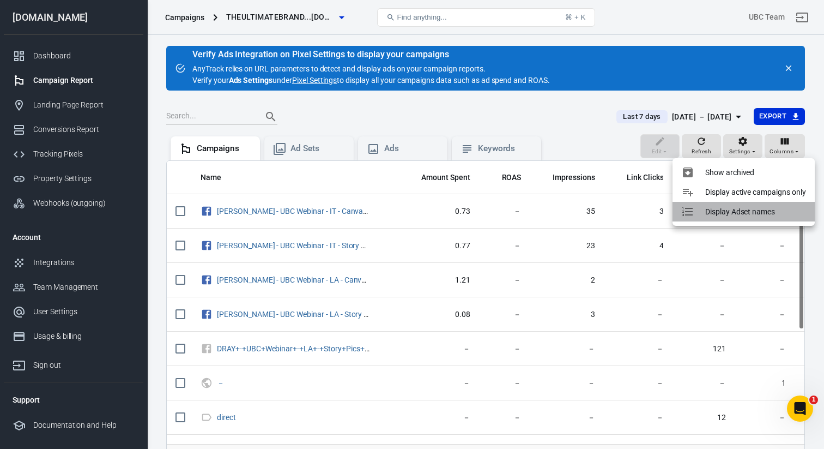
click at [731, 206] on p "Display Adset names" at bounding box center [740, 211] width 70 height 11
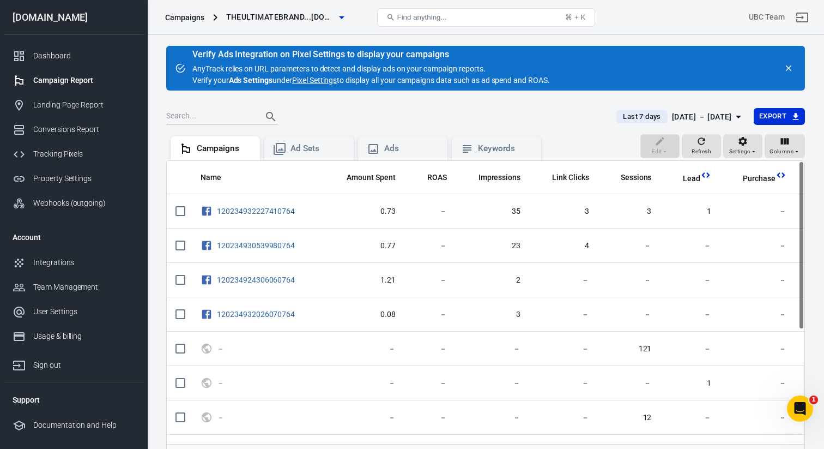
click at [454, 19] on button "Find anything... ⌘ + K" at bounding box center [486, 17] width 218 height 19
click at [210, 113] on input "text" at bounding box center [209, 117] width 87 height 14
paste input "120234932227410764"
type input "120234932227410764"
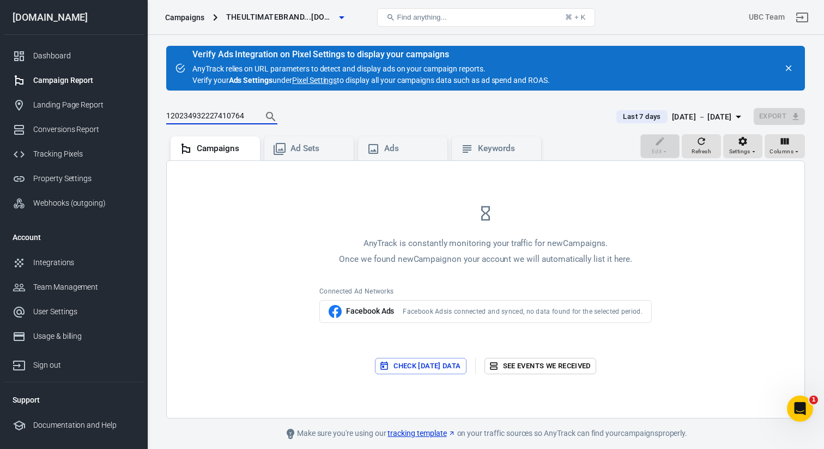
click at [245, 111] on input "120234932227410764" at bounding box center [209, 117] width 87 height 14
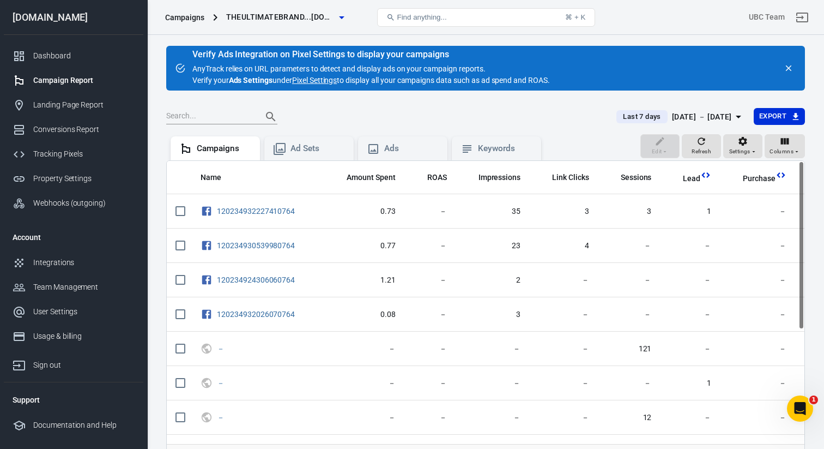
click at [196, 120] on input "text" at bounding box center [209, 117] width 87 height 14
paste input "120234932227410764"
type input "120234932227410764"
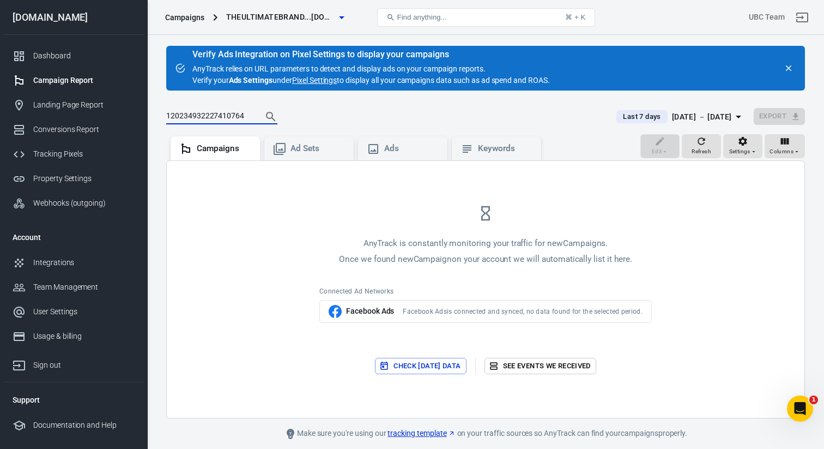
click at [226, 113] on input "120234932227410764" at bounding box center [209, 117] width 87 height 14
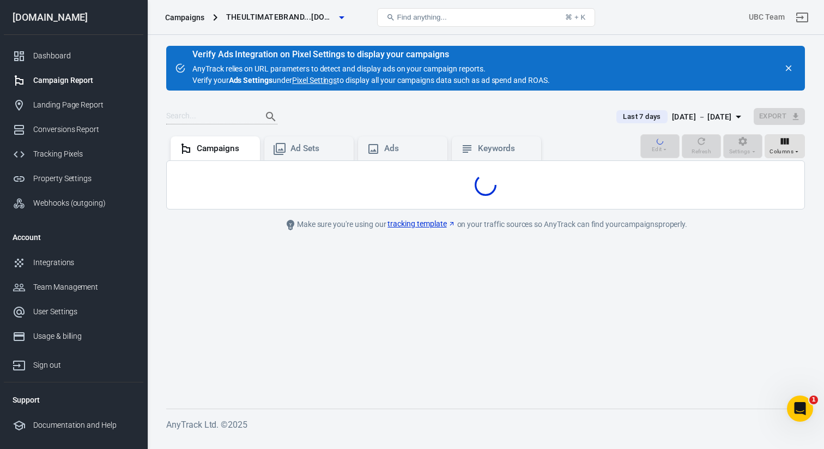
click at [334, 102] on main "Verify Ads Integration on Pixel Settings to display your campaigns AnyTrack rel…" at bounding box center [485, 218] width 639 height 345
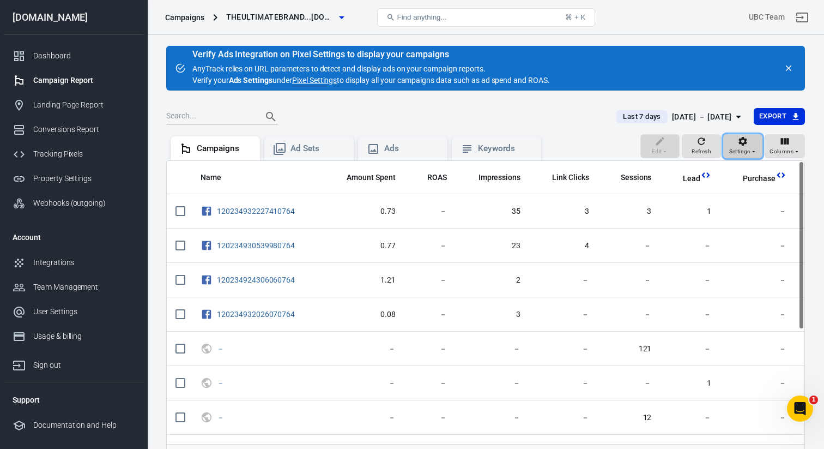
click at [750, 146] on div "Settings" at bounding box center [743, 146] width 28 height 21
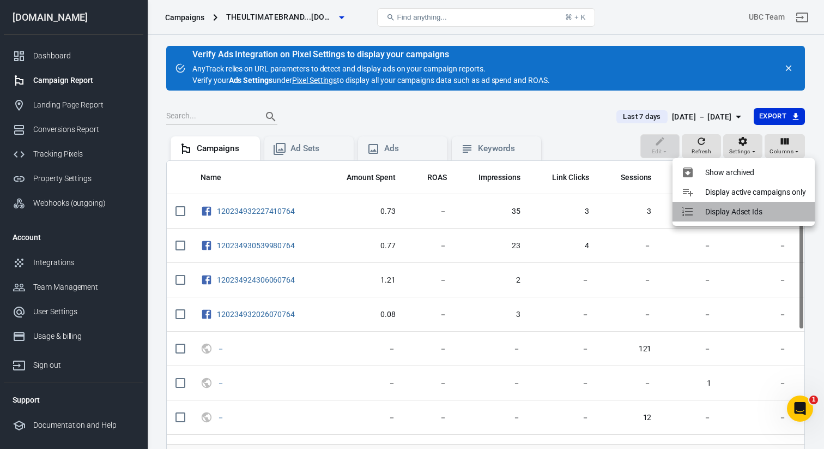
click at [739, 208] on p "Display Adset Ids" at bounding box center [733, 211] width 57 height 11
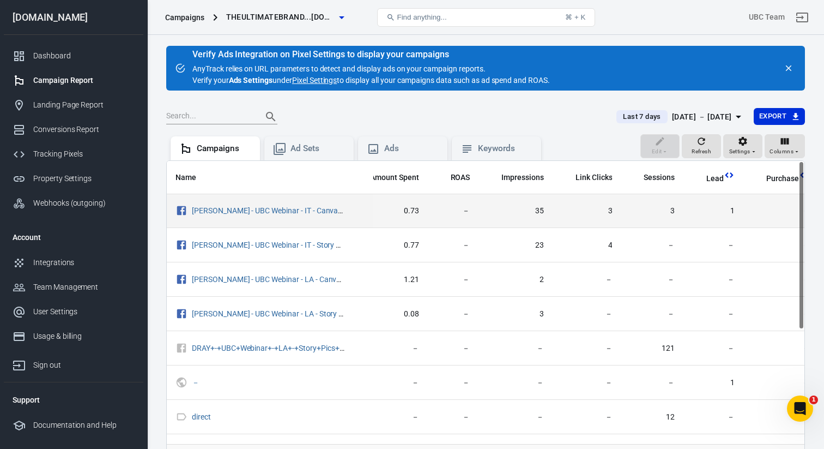
scroll to position [1, 53]
drag, startPoint x: 532, startPoint y: 207, endPoint x: 544, endPoint y: 208, distance: 11.5
click at [544, 208] on td "35" at bounding box center [514, 211] width 74 height 34
click at [540, 202] on td "35" at bounding box center [522, 211] width 74 height 34
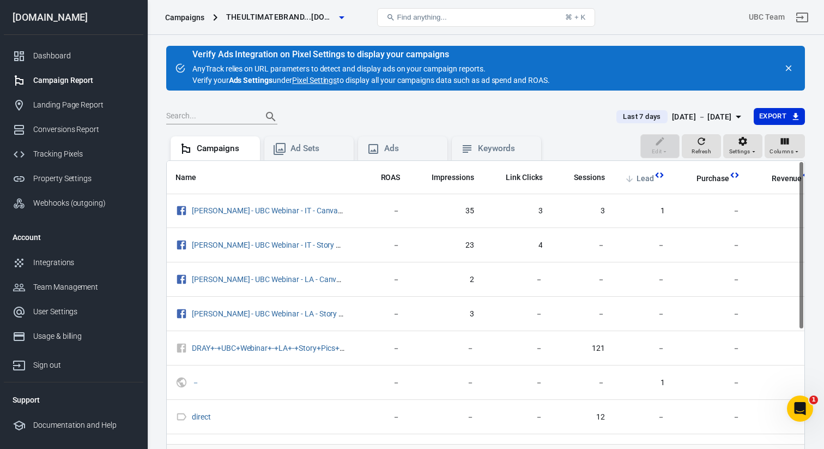
scroll to position [1, 0]
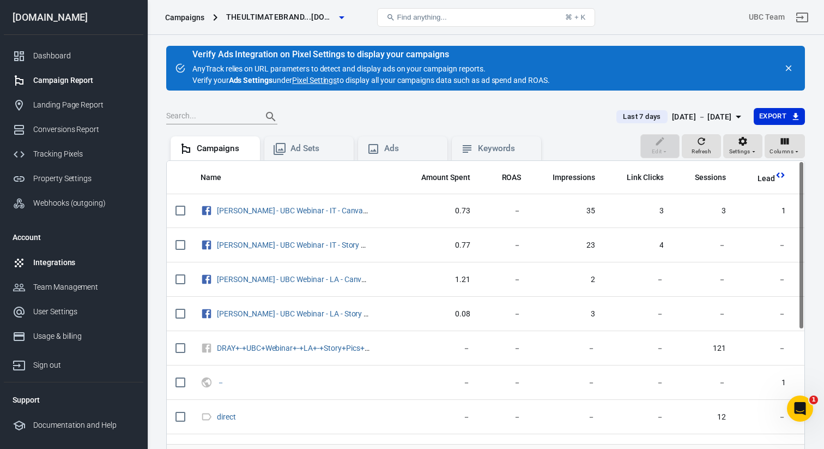
click at [62, 262] on div "Integrations" at bounding box center [83, 262] width 101 height 11
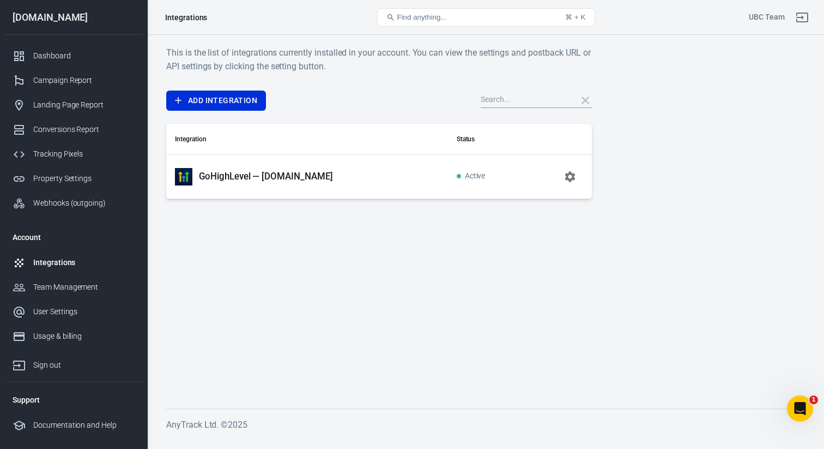
click at [268, 172] on p "GoHighLevel — [DOMAIN_NAME]" at bounding box center [266, 176] width 134 height 11
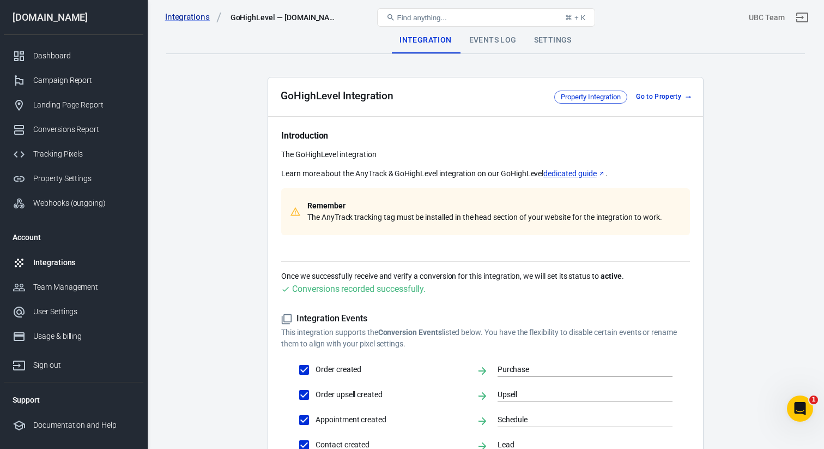
click at [483, 35] on div "Events Log" at bounding box center [493, 40] width 65 height 26
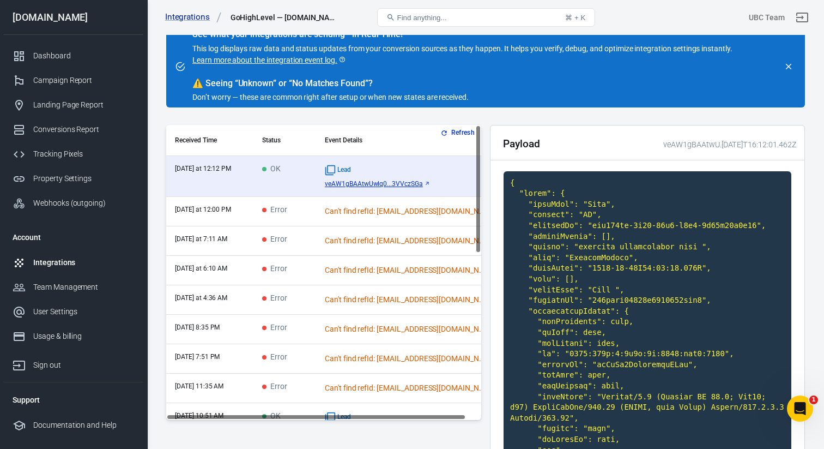
scroll to position [53, 0]
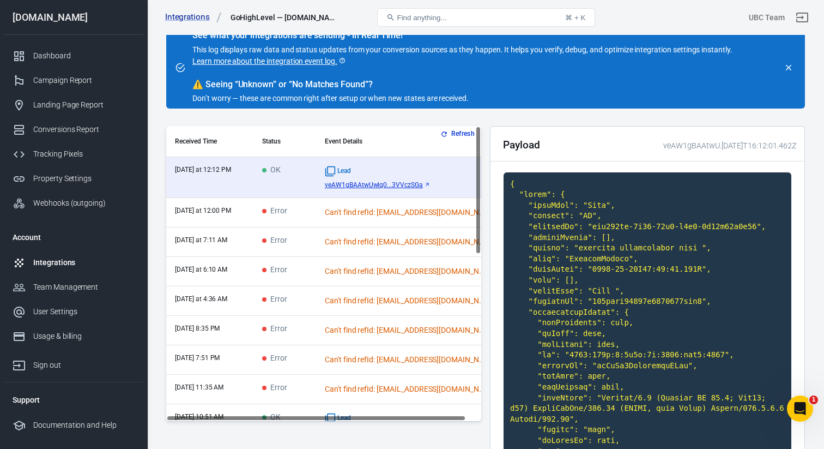
scroll to position [63, 0]
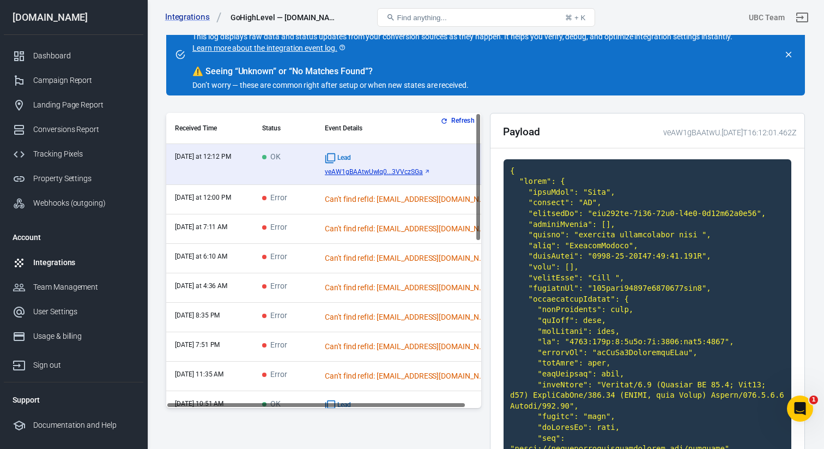
click at [454, 120] on button "Refresh" at bounding box center [458, 120] width 41 height 11
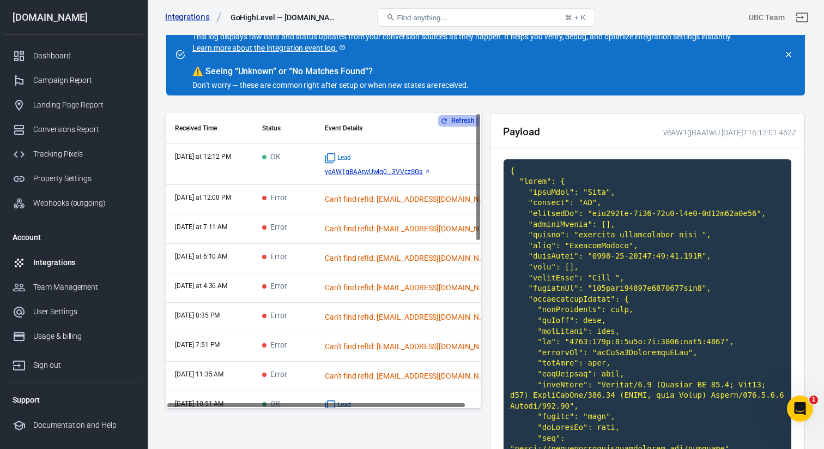
click at [454, 120] on button "Refresh" at bounding box center [458, 120] width 41 height 11
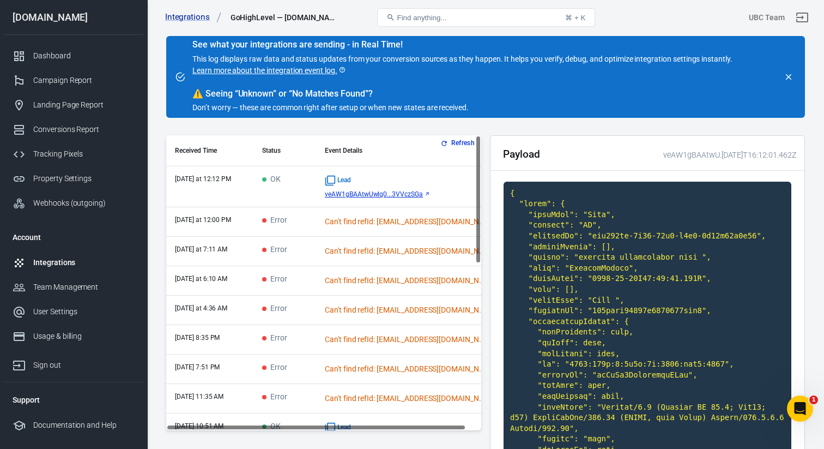
scroll to position [31, 0]
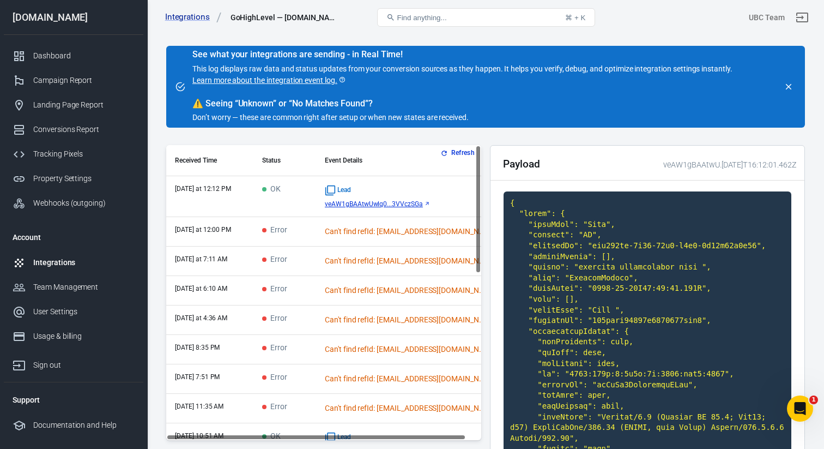
click at [456, 154] on button "Refresh" at bounding box center [458, 152] width 41 height 11
click at [77, 59] on div "Dashboard" at bounding box center [83, 55] width 101 height 11
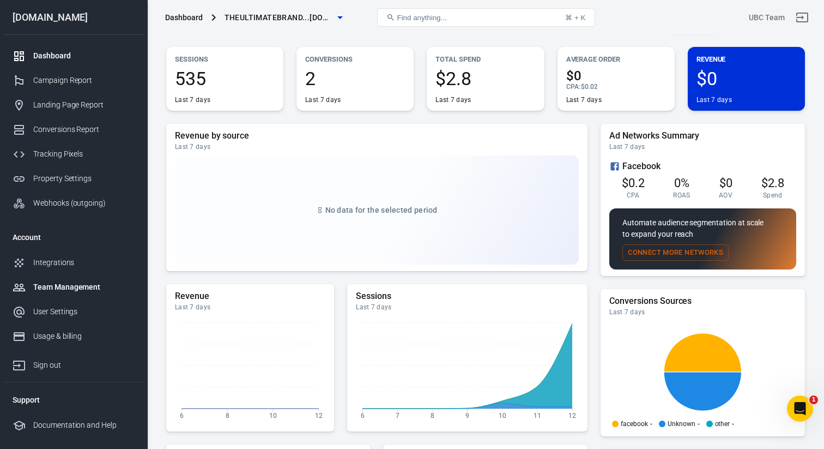
scroll to position [22, 0]
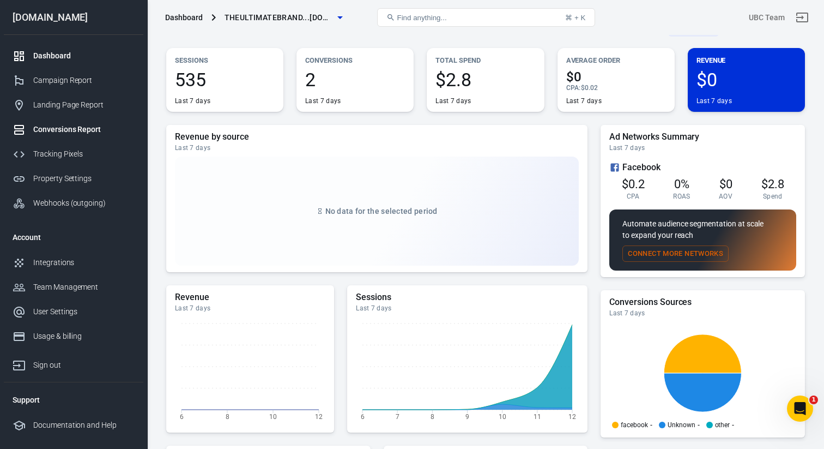
click at [66, 129] on div "Conversions Report" at bounding box center [83, 129] width 101 height 11
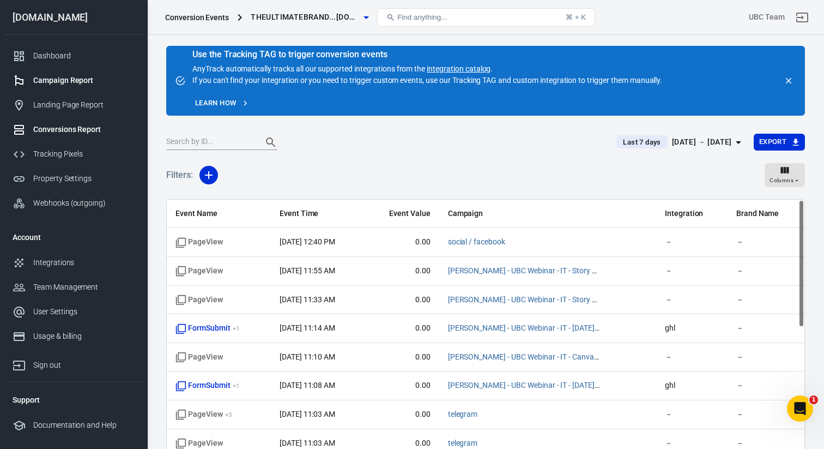
click at [80, 79] on div "Campaign Report" at bounding box center [83, 80] width 101 height 11
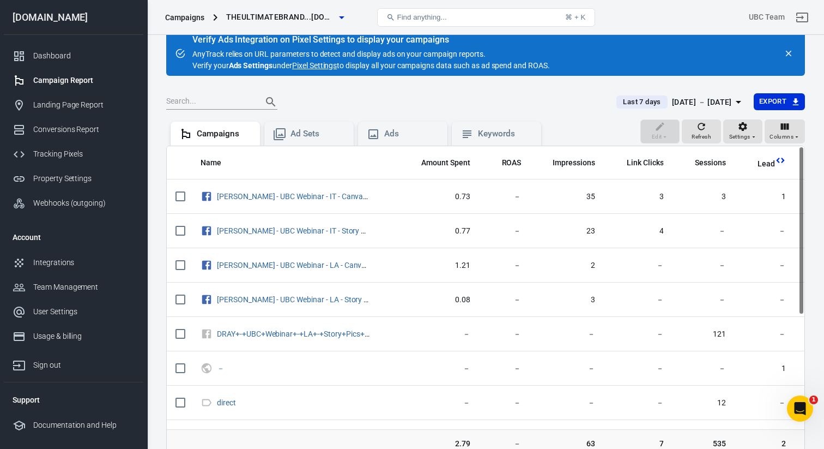
scroll to position [16, 0]
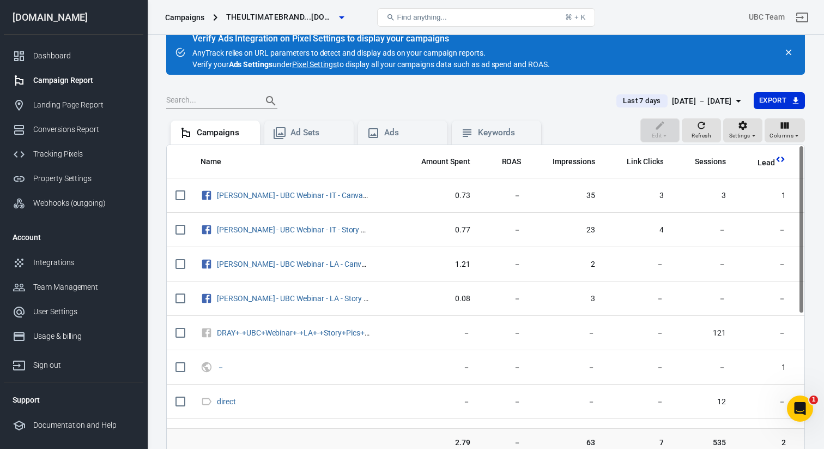
click at [684, 100] on div "[DATE] － [DATE]" at bounding box center [702, 101] width 60 height 14
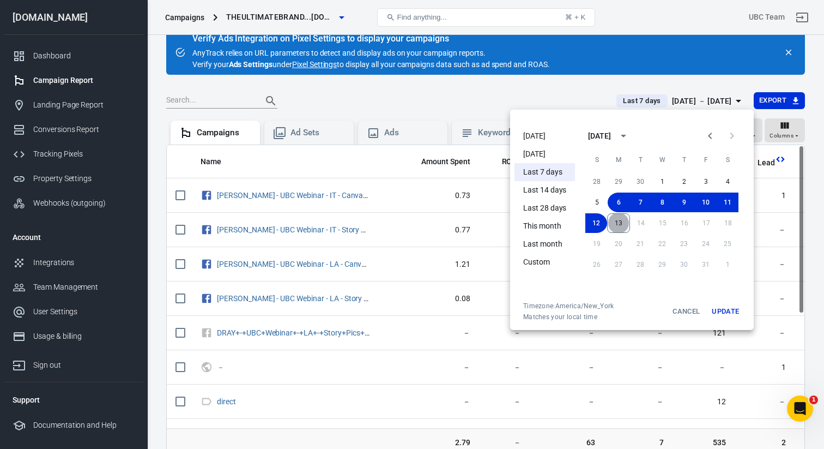
click at [618, 224] on button "13" at bounding box center [618, 223] width 23 height 20
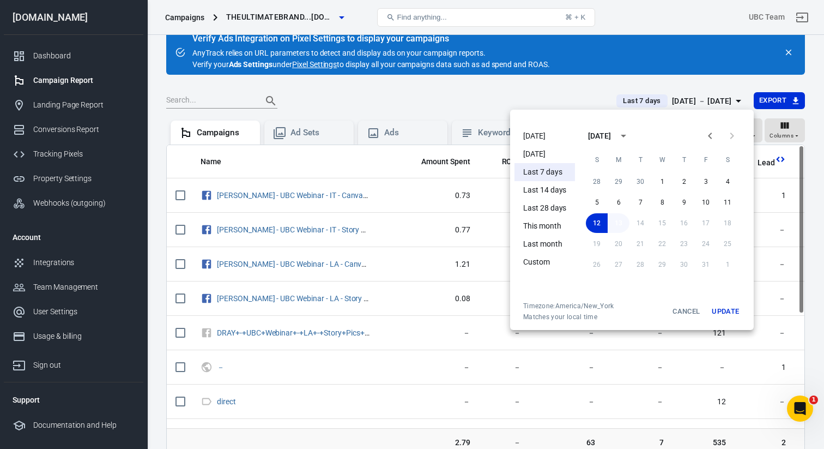
click at [611, 226] on button "13" at bounding box center [619, 223] width 22 height 20
click at [723, 311] on button "Update" at bounding box center [725, 311] width 35 height 20
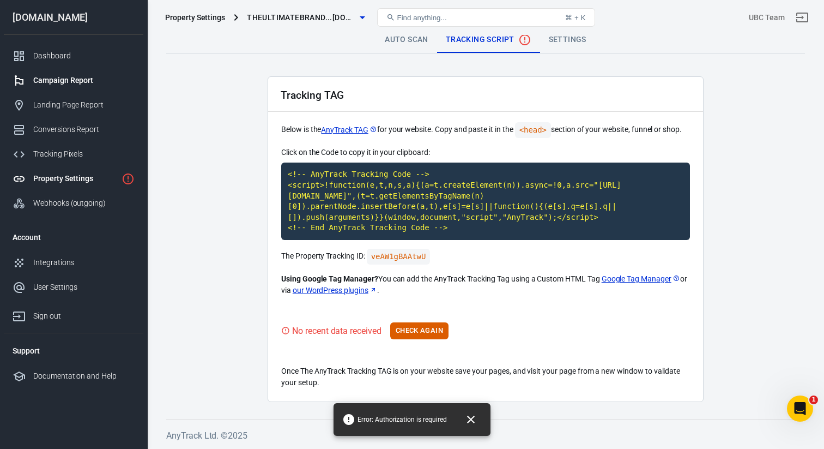
click at [82, 80] on div "Campaign Report" at bounding box center [83, 80] width 101 height 11
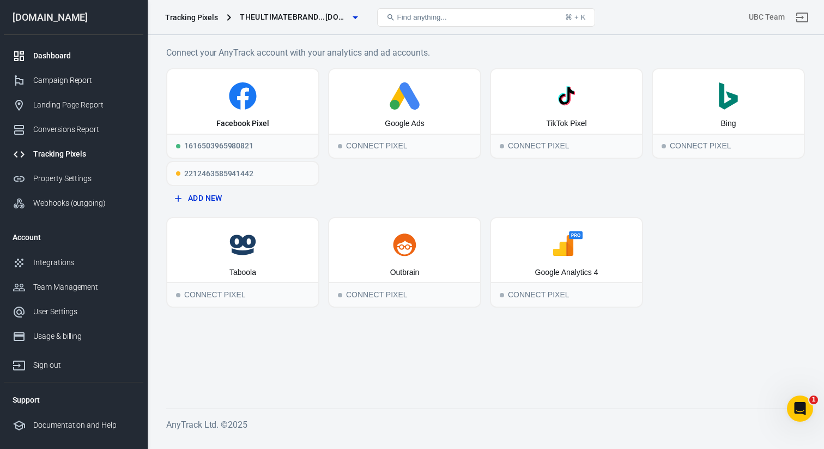
click at [74, 52] on div "Dashboard" at bounding box center [83, 55] width 101 height 11
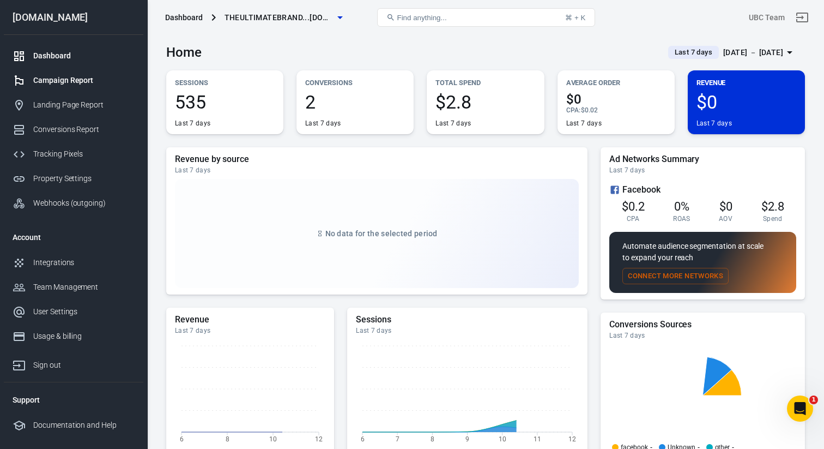
click at [86, 82] on div "Campaign Report" at bounding box center [83, 80] width 101 height 11
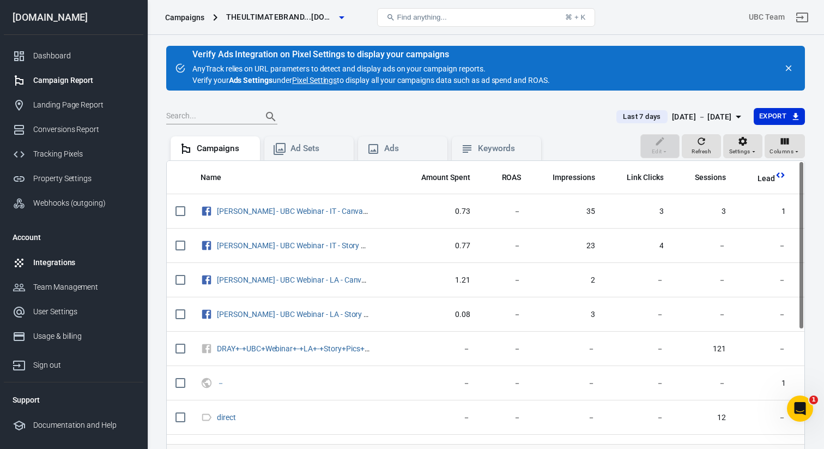
click at [61, 265] on div "Integrations" at bounding box center [83, 262] width 101 height 11
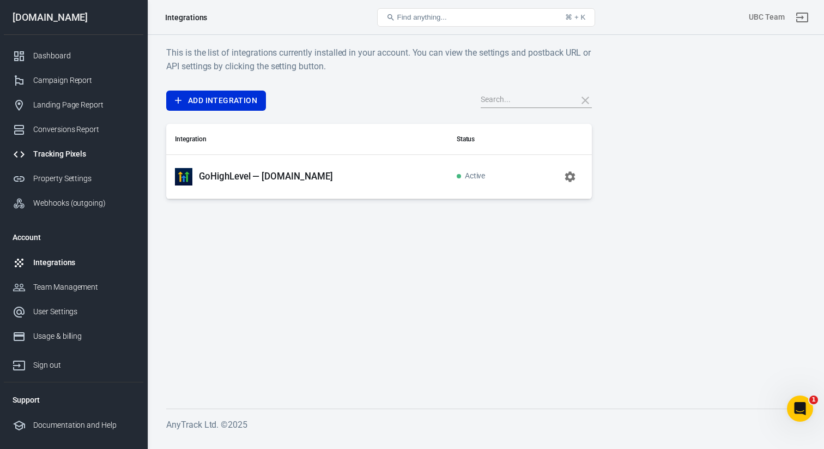
click at [58, 157] on div "Tracking Pixels" at bounding box center [83, 153] width 101 height 11
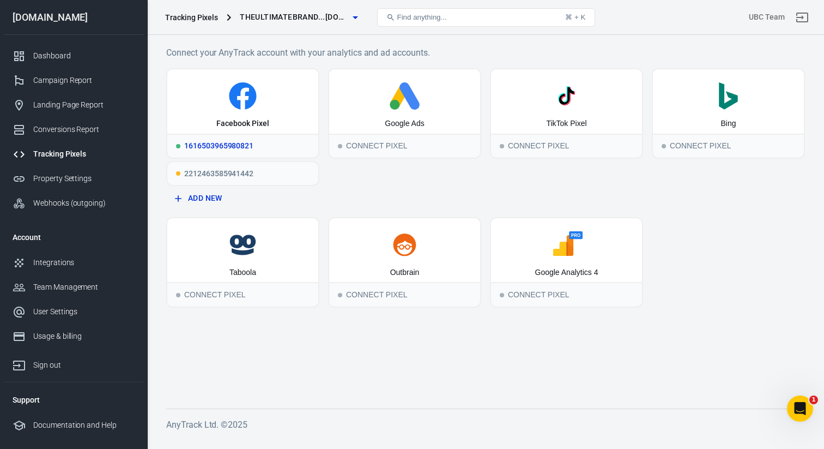
click at [206, 146] on div "1616503965980821" at bounding box center [242, 146] width 151 height 24
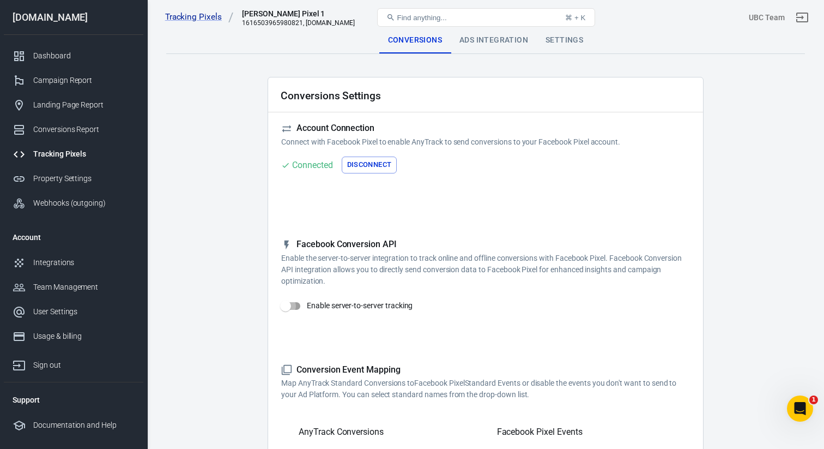
click at [290, 306] on input "Enable server-to-server tracking" at bounding box center [286, 305] width 62 height 21
checkbox input "true"
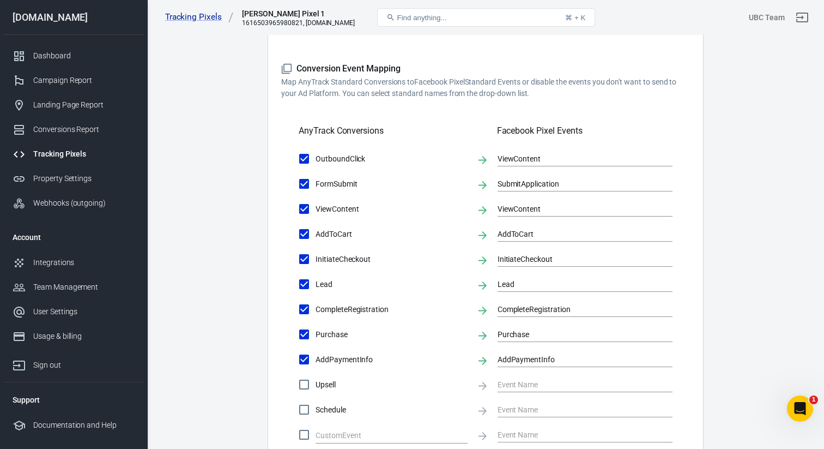
scroll to position [553, 0]
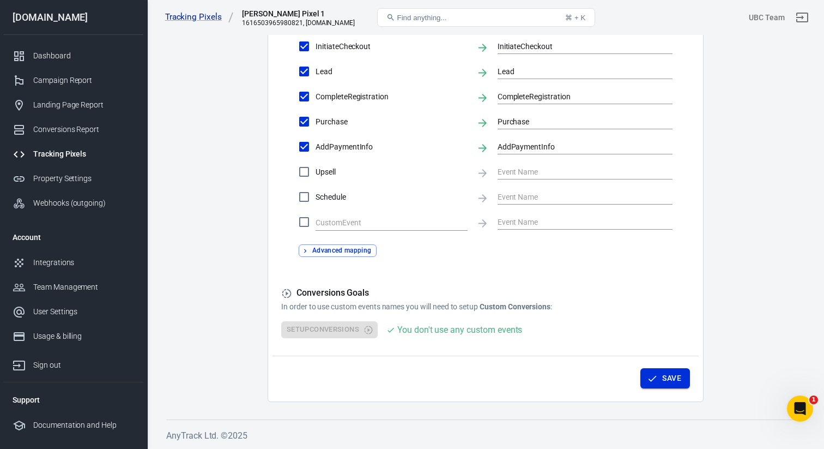
click at [658, 383] on button "Save" at bounding box center [666, 378] width 50 height 20
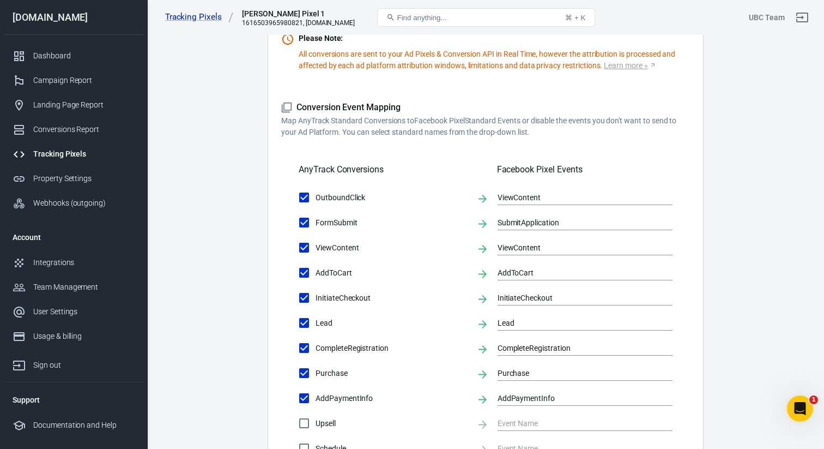
scroll to position [0, 0]
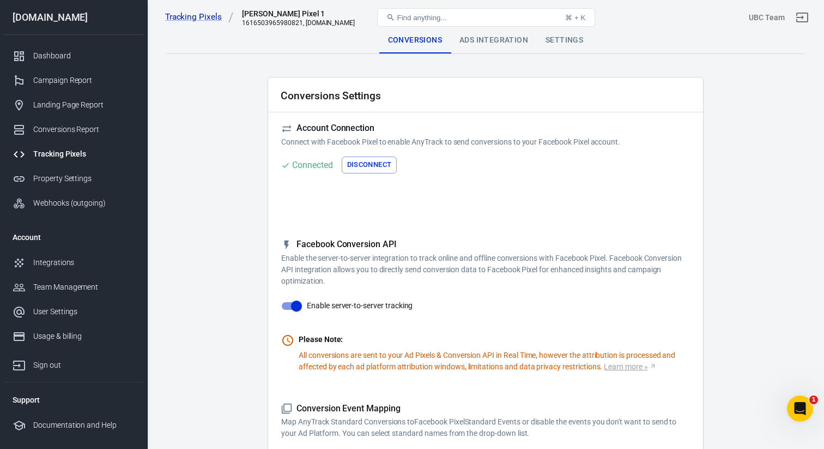
click at [411, 38] on div "Conversions" at bounding box center [414, 40] width 71 height 26
click at [61, 148] on div "Tracking Pixels" at bounding box center [83, 153] width 101 height 11
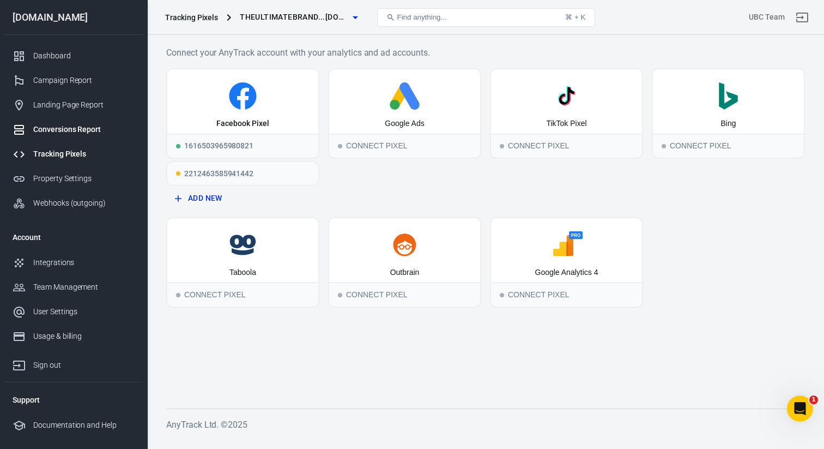
click at [53, 128] on div "Conversions Report" at bounding box center [83, 129] width 101 height 11
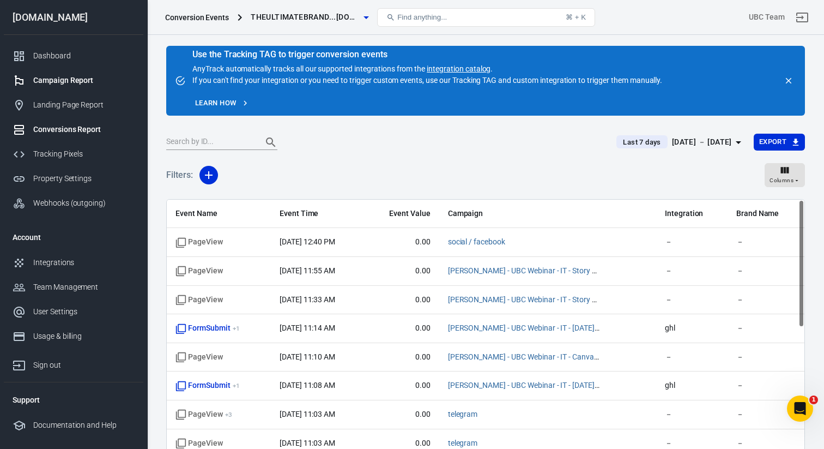
click at [49, 82] on div "Campaign Report" at bounding box center [83, 80] width 101 height 11
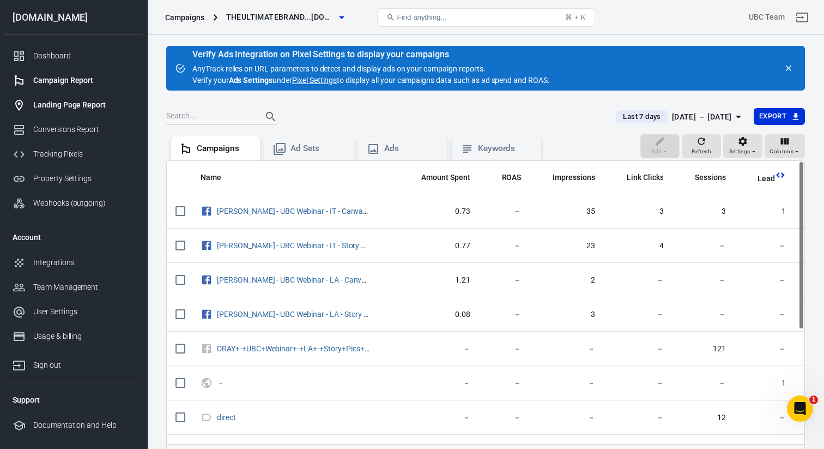
click at [62, 105] on div "Landing Page Report" at bounding box center [83, 104] width 101 height 11
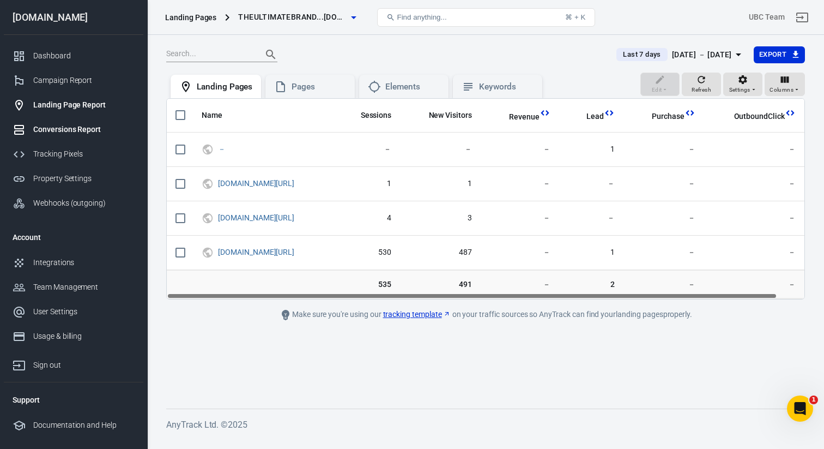
click at [77, 130] on div "Conversions Report" at bounding box center [83, 129] width 101 height 11
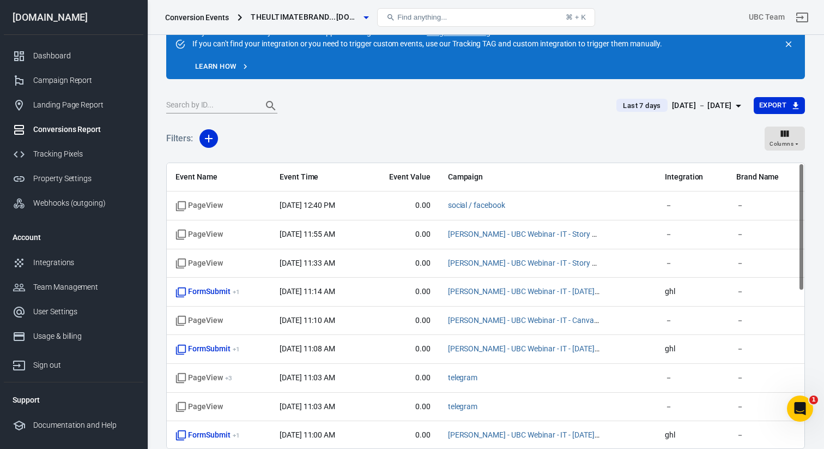
scroll to position [83, 0]
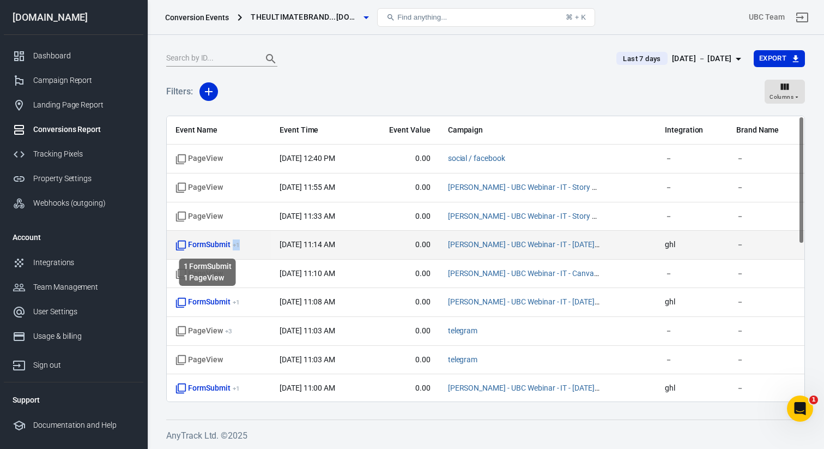
drag, startPoint x: 245, startPoint y: 246, endPoint x: 232, endPoint y: 250, distance: 13.0
click at [232, 250] on span "FormSubmit + 1" at bounding box center [219, 244] width 87 height 11
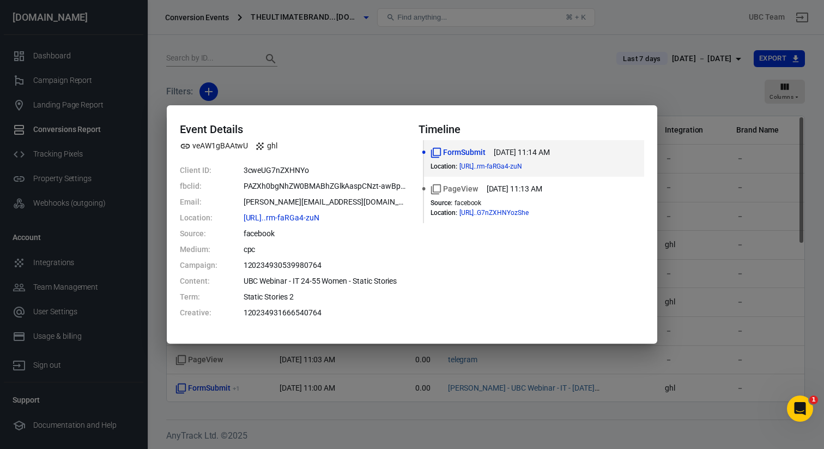
click at [325, 70] on div "Event Details veAW1gBAAtwU ghl Client ID: 3cweUG7nZXHNYo fbclid: PAZXh0bgNhZW0B…" at bounding box center [412, 224] width 824 height 449
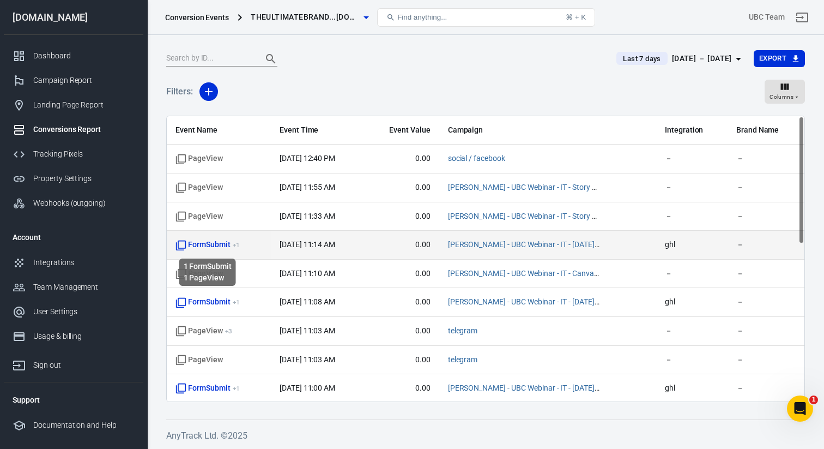
click at [213, 246] on span "FormSubmit + 1" at bounding box center [208, 244] width 64 height 11
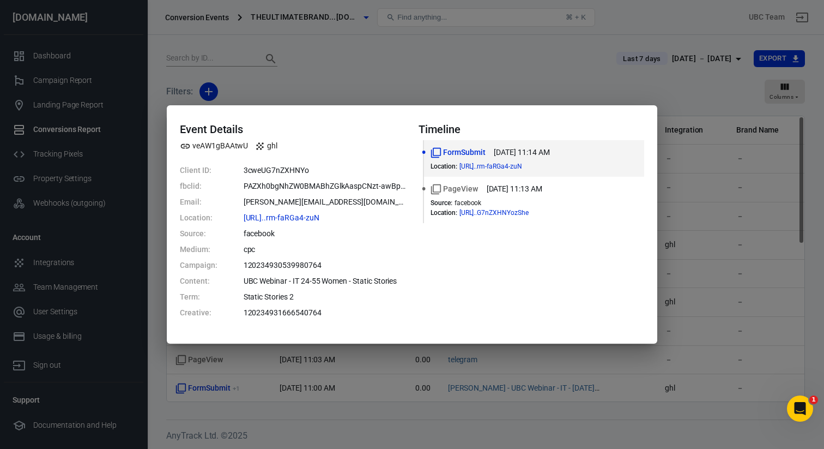
click at [279, 173] on dd "3cweUG7nZXHNYo" at bounding box center [325, 170] width 162 height 11
click at [385, 56] on div "Event Details veAW1gBAAtwU ghl Client ID: 3cweUG7nZXHNYo fbclid: PAZXh0bgNhZW0B…" at bounding box center [412, 224] width 824 height 449
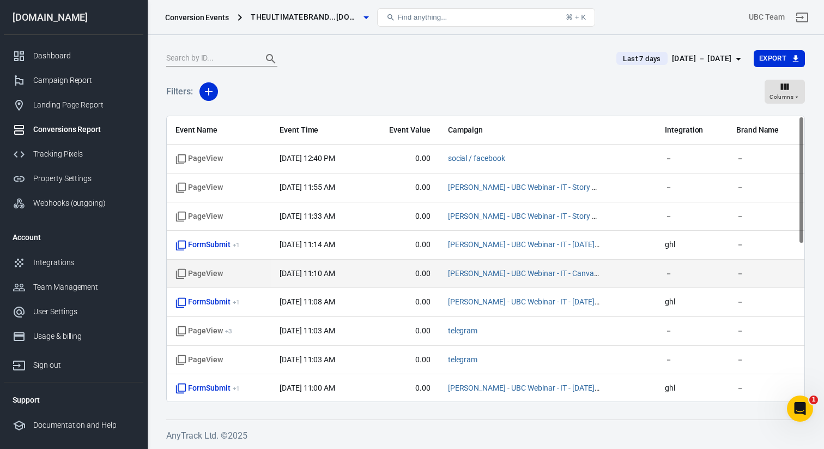
click at [210, 277] on span "PageView" at bounding box center [199, 273] width 47 height 11
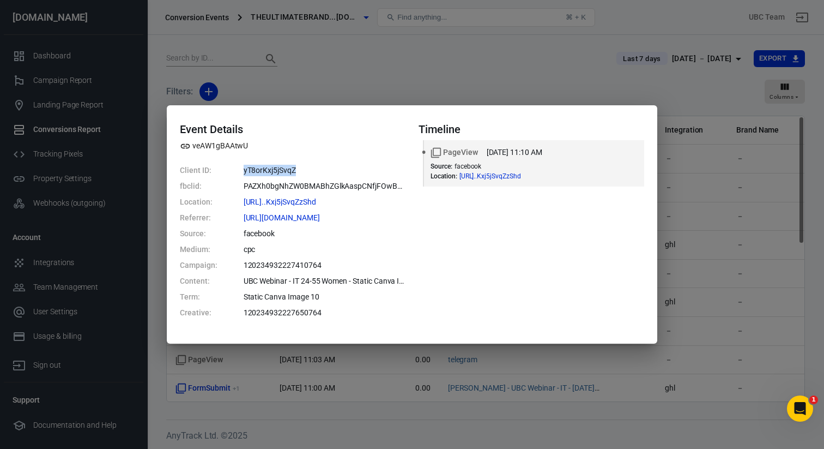
drag, startPoint x: 239, startPoint y: 170, endPoint x: 348, endPoint y: 170, distance: 109.0
click at [348, 170] on dl "Client ID: yT8orKxj5jSvqZ fbclid: PAZXh0bgNhZW0BMABhZGlkAaspCNfjFOwBp8BHw_IB64e…" at bounding box center [293, 242] width 226 height 154
click at [206, 169] on dt "Client ID:" at bounding box center [199, 170] width 38 height 11
drag, startPoint x: 179, startPoint y: 169, endPoint x: 348, endPoint y: 165, distance: 169.0
click at [348, 165] on div "Event Details veAW1gBAAtwU Client ID: yT8orKxj5jSvqZ fbclid: PAZXh0bgNhZW0BMABh…" at bounding box center [412, 224] width 491 height 238
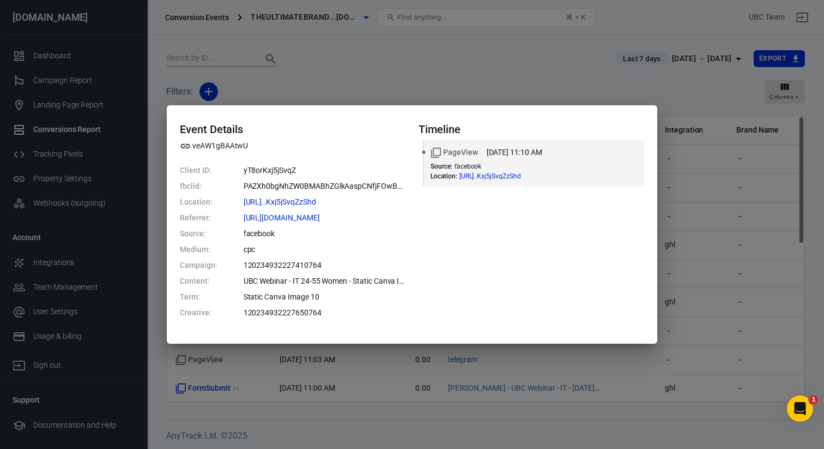
click at [327, 78] on div "Event Details veAW1gBAAtwU Client ID: yT8orKxj5jSvqZ fbclid: PAZXh0bgNhZW0BMABh…" at bounding box center [412, 224] width 824 height 449
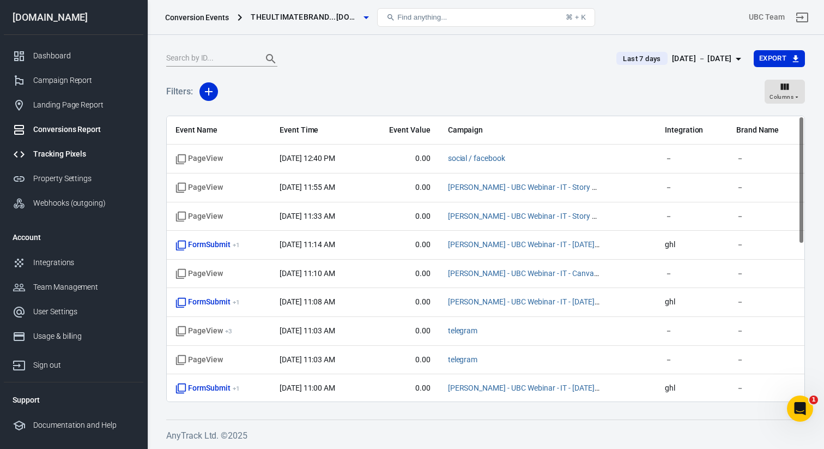
click at [71, 156] on div "Tracking Pixels" at bounding box center [83, 153] width 101 height 11
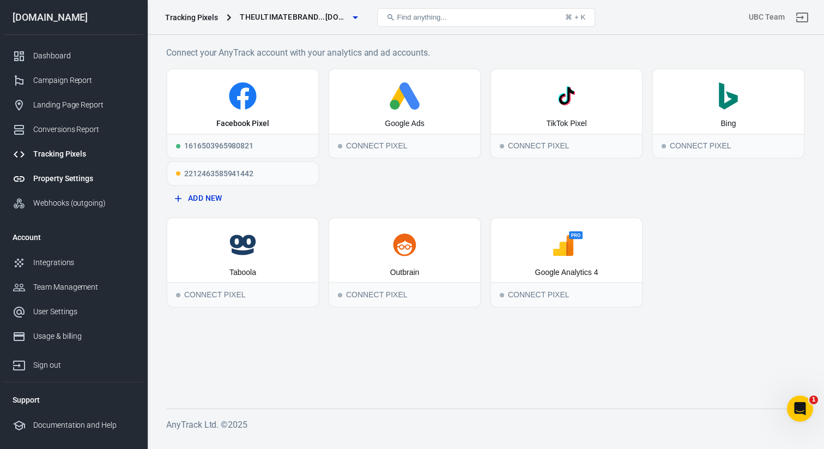
click at [56, 181] on div "Property Settings" at bounding box center [83, 178] width 101 height 11
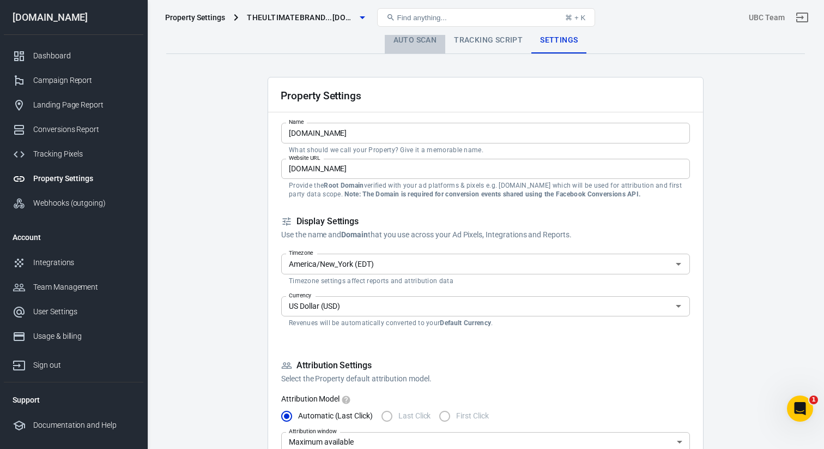
click at [415, 43] on link "Auto Scan" at bounding box center [415, 40] width 61 height 26
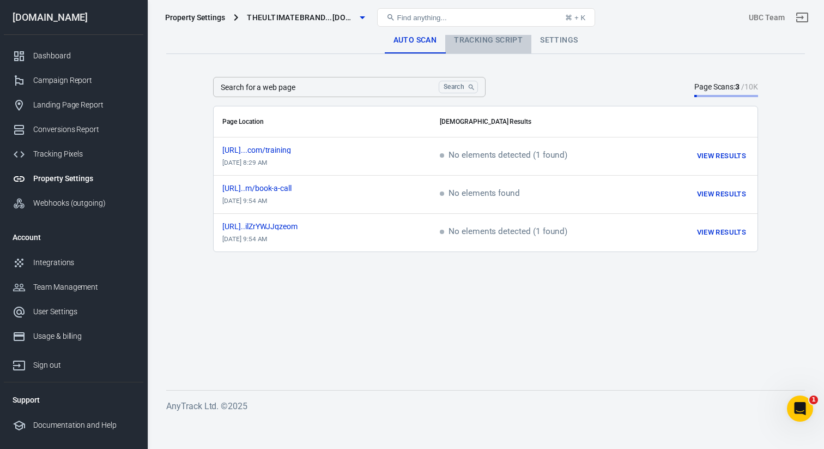
click at [467, 41] on link "Tracking Script" at bounding box center [488, 40] width 86 height 26
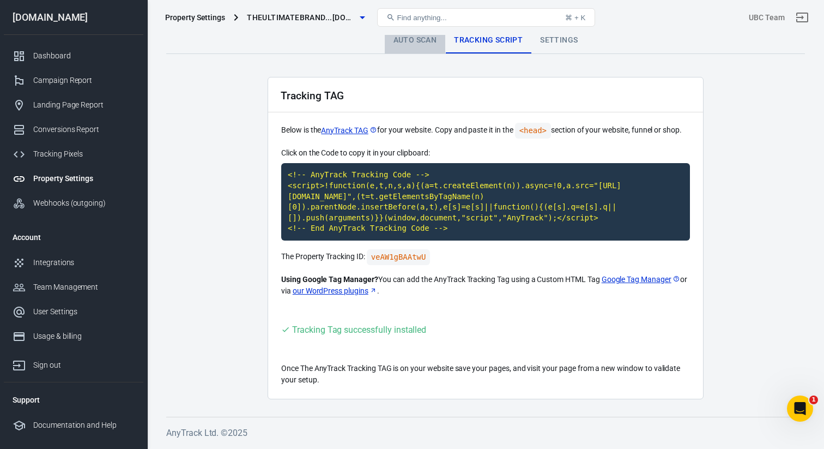
click at [425, 43] on link "Auto Scan" at bounding box center [415, 40] width 61 height 26
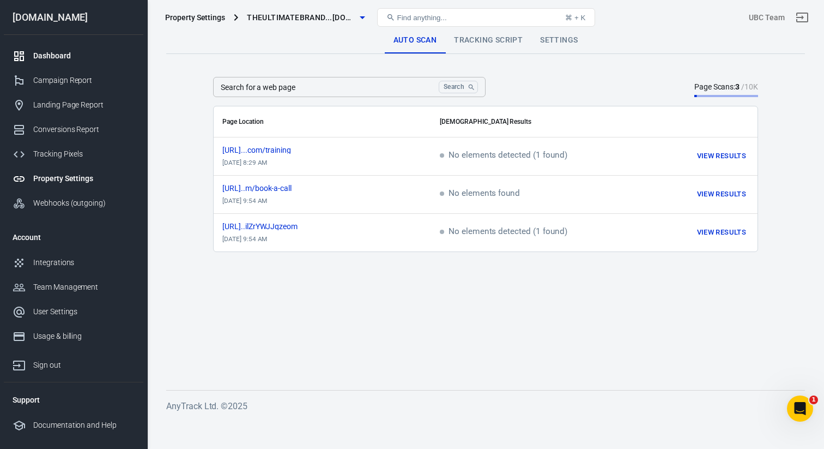
click at [64, 53] on div "Dashboard" at bounding box center [83, 55] width 101 height 11
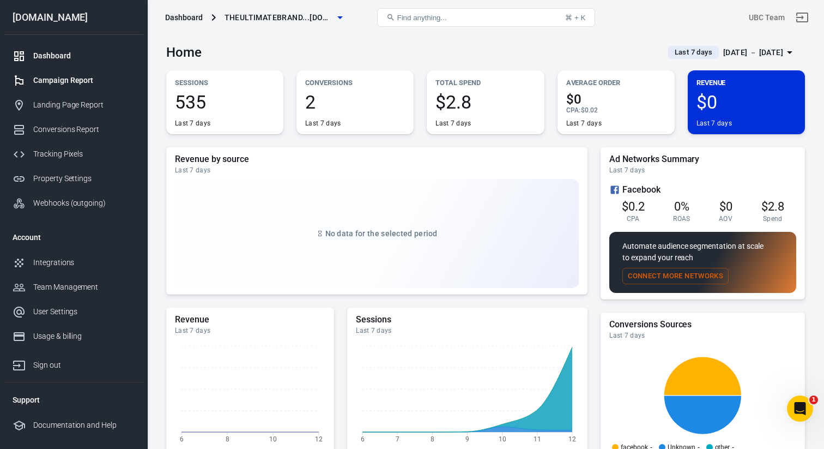
click at [74, 82] on div "Campaign Report" at bounding box center [83, 80] width 101 height 11
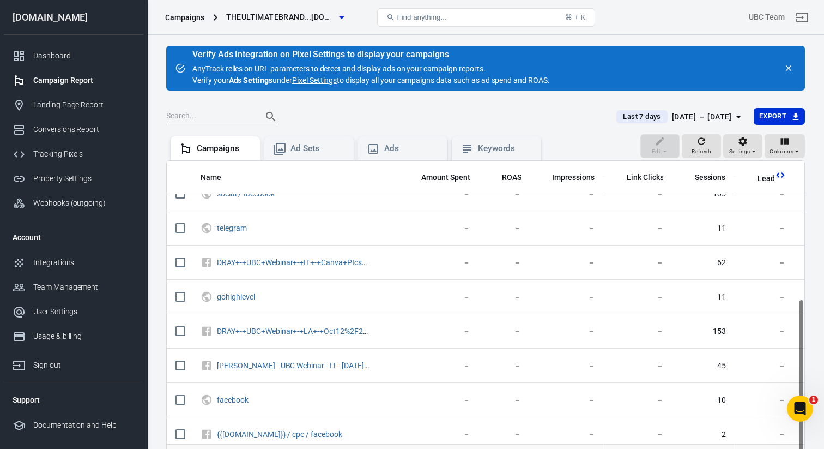
scroll to position [265, 0]
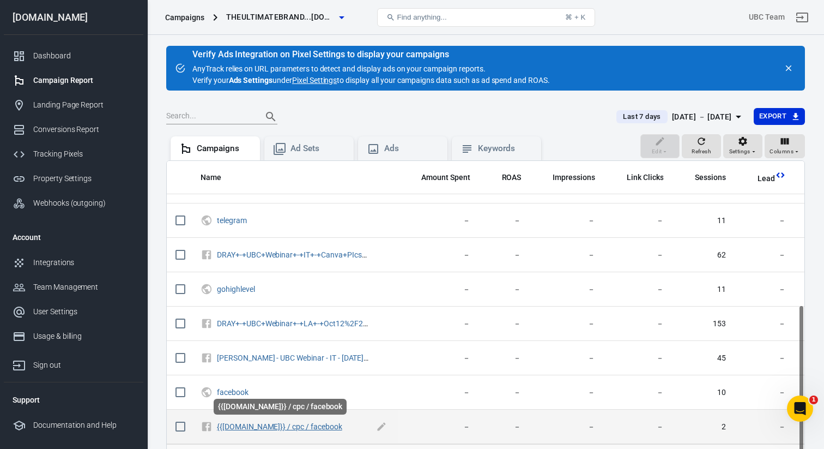
click at [289, 430] on link "{{[DOMAIN_NAME]}} / cpc / facebook" at bounding box center [279, 426] width 125 height 9
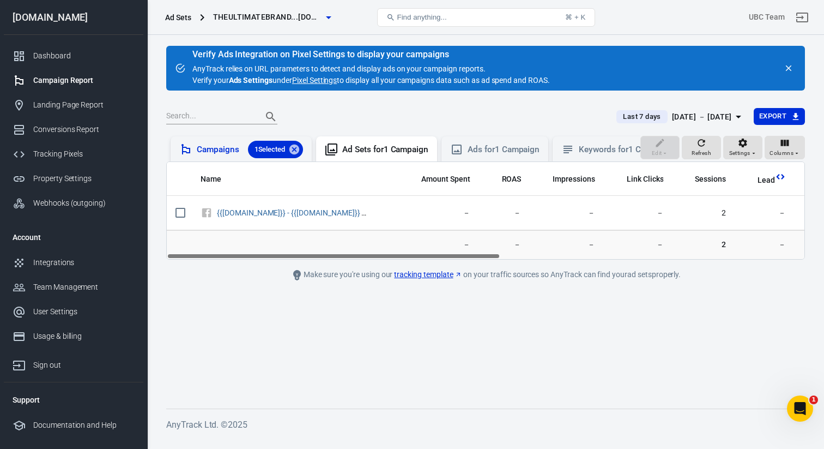
click at [230, 147] on div "Campaigns 1 Selected" at bounding box center [250, 149] width 106 height 17
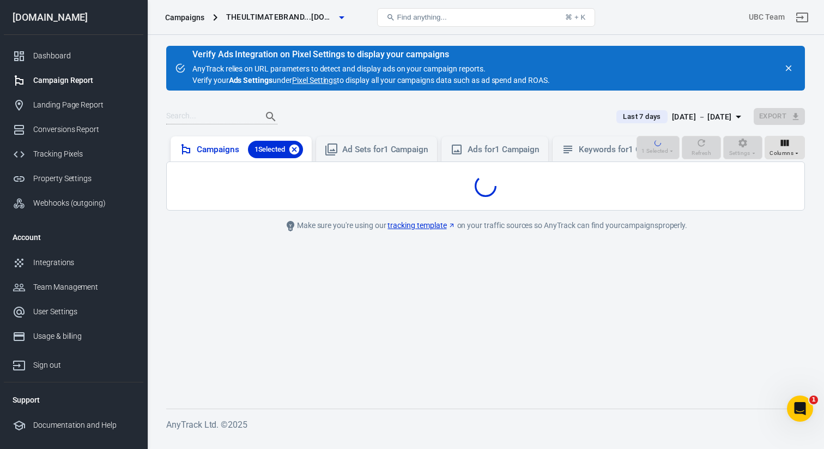
click at [299, 148] on icon at bounding box center [294, 149] width 10 height 10
